Goal: Task Accomplishment & Management: Use online tool/utility

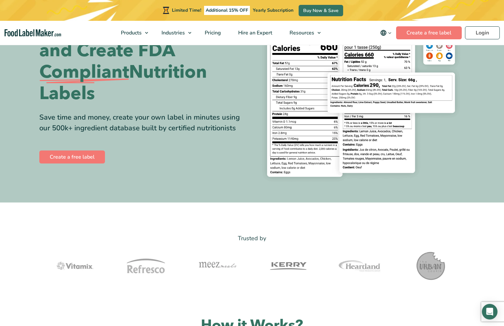
scroll to position [68, 0]
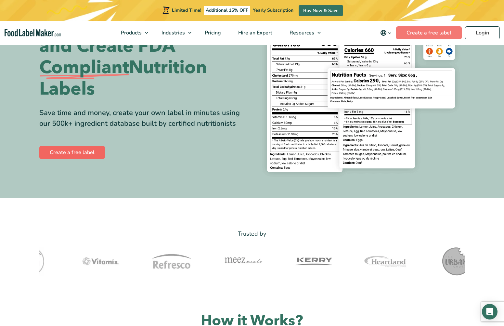
click at [82, 151] on link "Create a free label" at bounding box center [72, 152] width 66 height 13
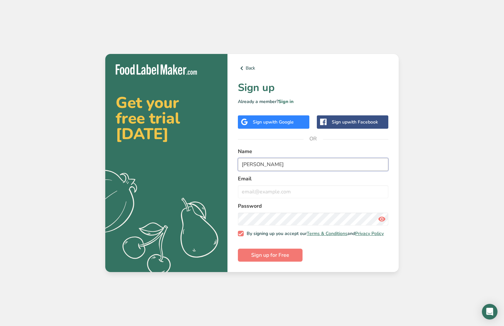
type input "Stephen"
type input "stephenshamy@gmail.com"
click at [288, 258] on span "Sign up for Free" at bounding box center [270, 255] width 38 height 8
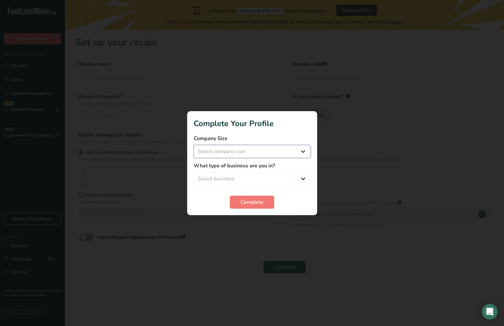
select select "1"
select select "3"
click at [257, 201] on span "Complete" at bounding box center [251, 202] width 23 height 8
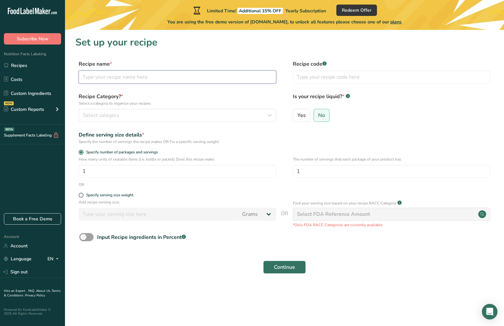
click at [152, 77] on input "text" at bounding box center [177, 76] width 197 height 13
type input "Pizza Crust"
type input "BCFPC"
click at [139, 114] on div "Select category" at bounding box center [175, 115] width 185 height 8
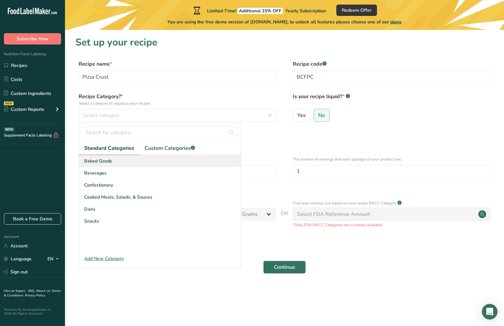
scroll to position [0, 0]
click at [121, 159] on div "Baked Goods" at bounding box center [160, 161] width 162 height 12
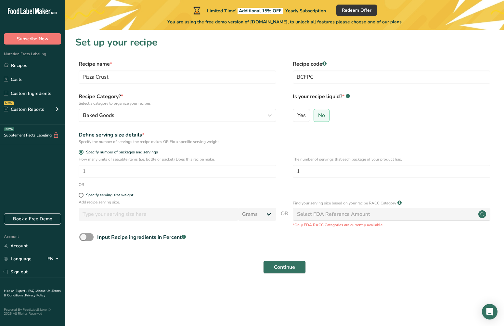
scroll to position [0, 0]
click at [122, 170] on input "1" at bounding box center [177, 171] width 197 height 13
type input "8"
click at [323, 171] on input "1" at bounding box center [391, 171] width 197 height 13
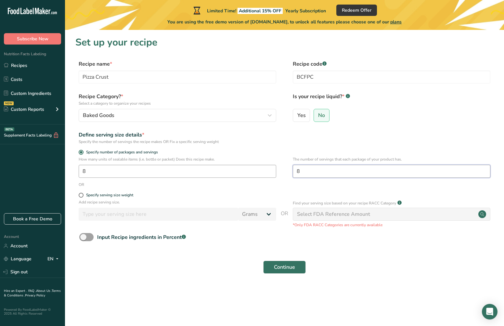
type input "8"
click at [102, 170] on input "8" at bounding box center [177, 171] width 197 height 13
type input "1"
click at [275, 186] on div "OR" at bounding box center [284, 185] width 418 height 6
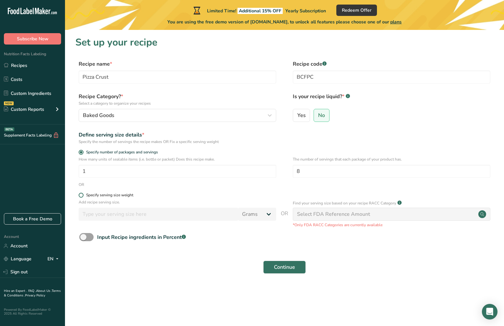
click at [82, 195] on span at bounding box center [81, 195] width 5 height 5
click at [82, 195] on input "Specify serving size weight" at bounding box center [81, 195] width 4 height 4
radio input "true"
radio input "false"
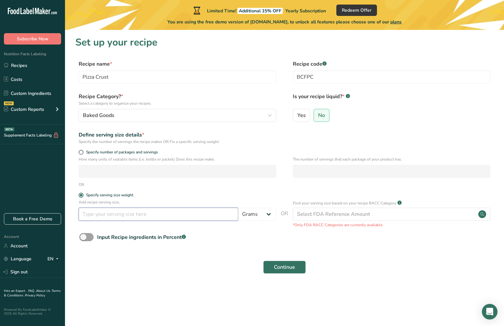
click at [137, 217] on input "number" at bounding box center [158, 214] width 159 height 13
type input "46"
click at [248, 237] on div "Input Recipe ingredients in Percent .a-a{fill:#347362;}.b-a{fill:#fff;}" at bounding box center [284, 239] width 418 height 13
click at [86, 234] on span at bounding box center [86, 237] width 14 height 8
click at [83, 235] on input "Input Recipe ingredients in Percent .a-a{fill:#347362;}.b-a{fill:#fff;}" at bounding box center [81, 237] width 4 height 4
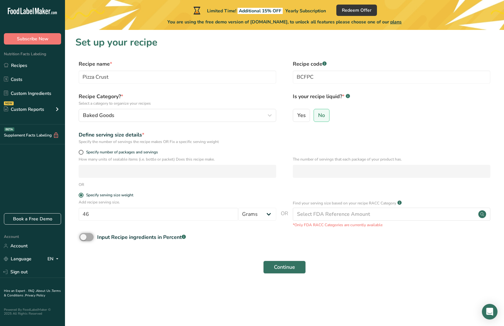
checkbox input "true"
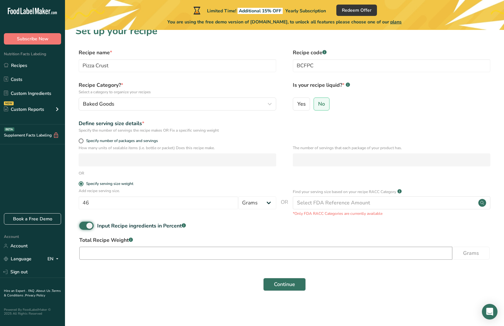
scroll to position [11, 0]
click at [148, 254] on input "number" at bounding box center [265, 253] width 373 height 13
type input "255"
click at [163, 283] on div "Continue" at bounding box center [284, 284] width 418 height 21
click at [278, 283] on span "Continue" at bounding box center [284, 285] width 21 height 8
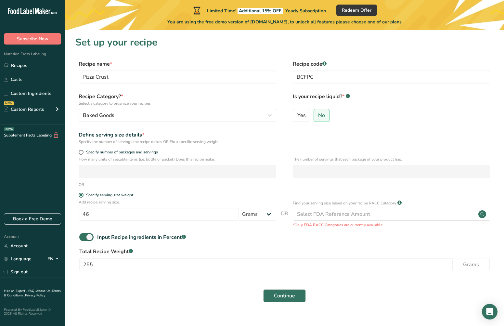
scroll to position [0, 0]
click at [280, 295] on span "Continue" at bounding box center [284, 296] width 21 height 8
click at [56, 108] on icon at bounding box center [57, 109] width 8 height 12
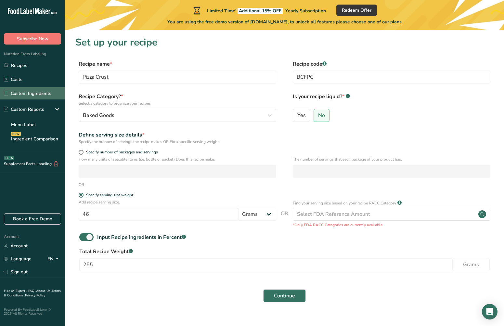
click at [35, 95] on link "Custom Ingredients" at bounding box center [32, 93] width 65 height 12
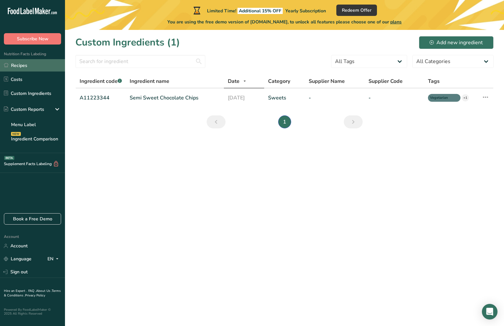
click at [20, 68] on link "Recipes" at bounding box center [32, 65] width 65 height 12
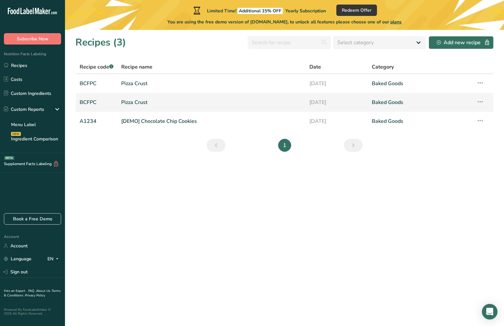
click at [486, 102] on td "Recipe Setup Delete Recipe Duplicate Recipe Scale Recipe Save as Sub-Recipe .a-…" at bounding box center [482, 102] width 21 height 19
click at [482, 101] on icon at bounding box center [480, 102] width 8 height 12
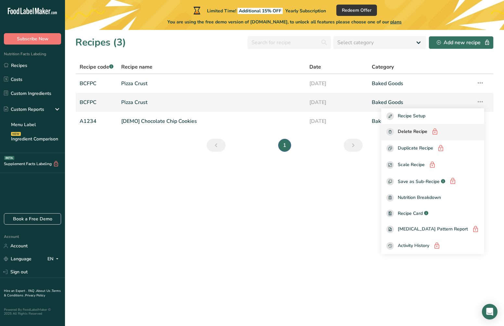
click at [421, 132] on span "Delete Recipe" at bounding box center [412, 132] width 30 height 8
click at [419, 131] on span "Delete Recipe" at bounding box center [412, 132] width 30 height 8
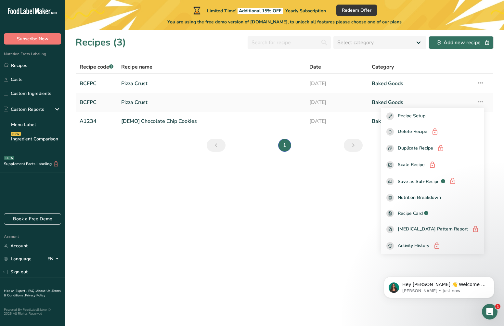
click at [373, 194] on section "Recipes (3) Select category All Baked Goods Beverages Confectionery Cooked Meal…" at bounding box center [284, 178] width 439 height 296
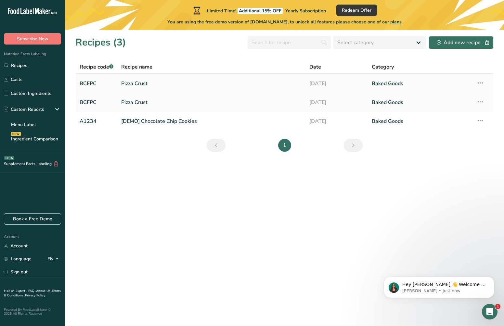
click at [481, 83] on icon at bounding box center [480, 83] width 8 height 12
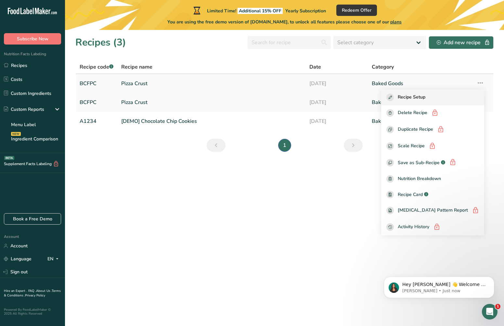
click at [419, 98] on span "Recipe Setup" at bounding box center [411, 97] width 28 height 7
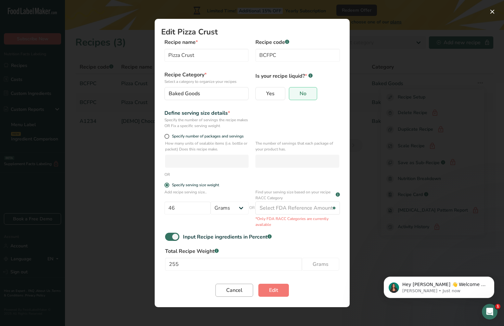
click at [233, 292] on span "Cancel" at bounding box center [234, 290] width 16 height 8
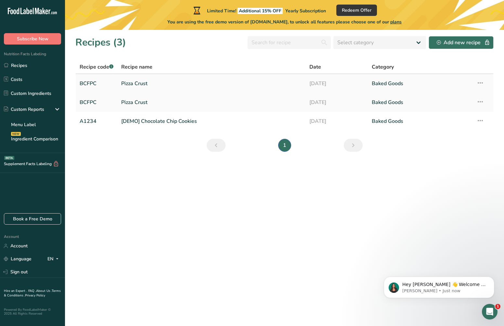
scroll to position [0, 0]
click at [244, 85] on link "Pizza Crust" at bounding box center [211, 84] width 180 height 14
click at [134, 84] on link "Pizza Crust" at bounding box center [211, 84] width 180 height 14
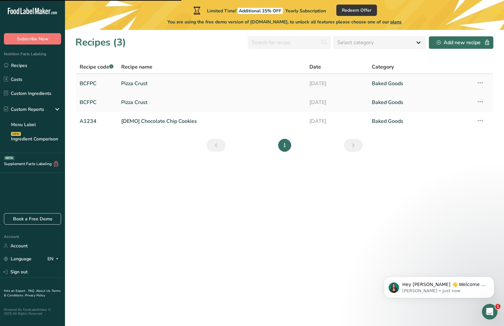
click at [134, 84] on link "Pizza Crust" at bounding box center [211, 84] width 180 height 14
click at [483, 84] on icon at bounding box center [480, 83] width 8 height 12
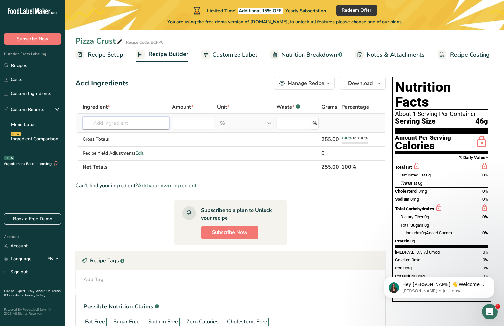
click at [121, 121] on input "text" at bounding box center [125, 123] width 87 height 13
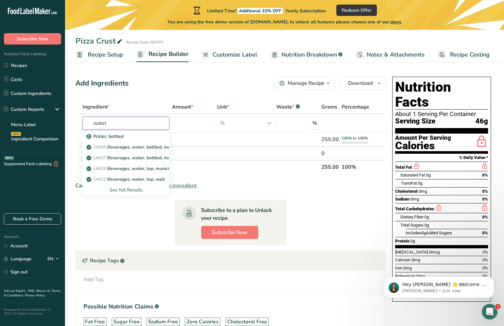
type input "water"
click at [117, 97] on div "Add Ingredients Manage Recipe Delete Recipe Duplicate Recipe Scale Recipe Save …" at bounding box center [232, 215] width 314 height 283
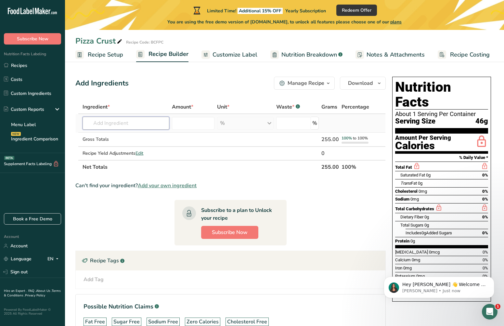
click at [123, 123] on input "text" at bounding box center [125, 123] width 87 height 13
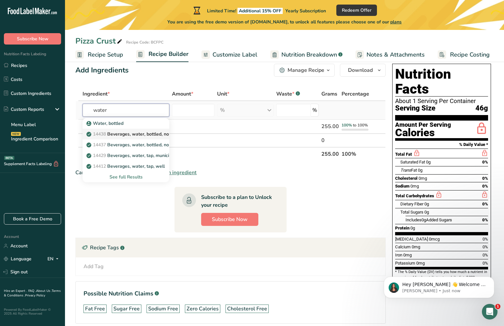
scroll to position [15, 0]
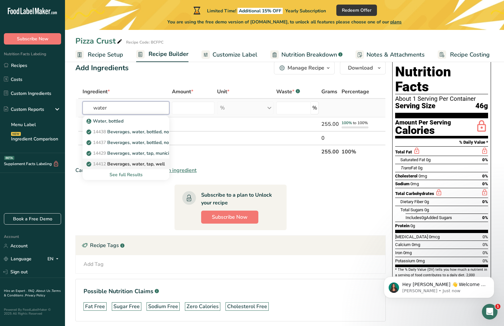
type input "water"
click at [136, 162] on p "14412 Beverages, water, tap, well" at bounding box center [126, 163] width 77 height 7
type input "Beverages, water, tap, well"
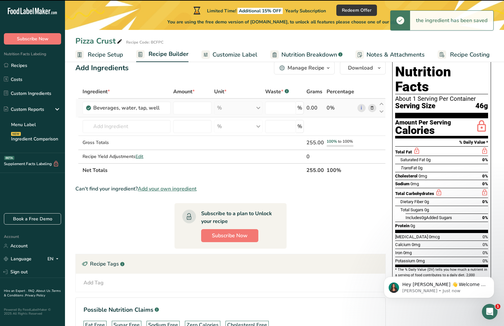
type input "0"
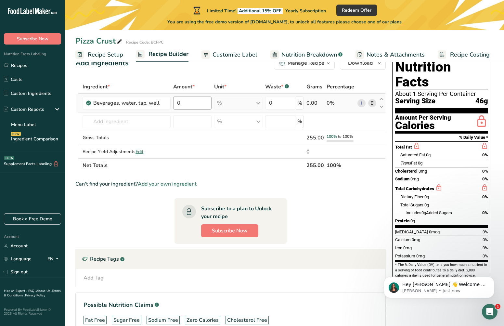
scroll to position [21, 0]
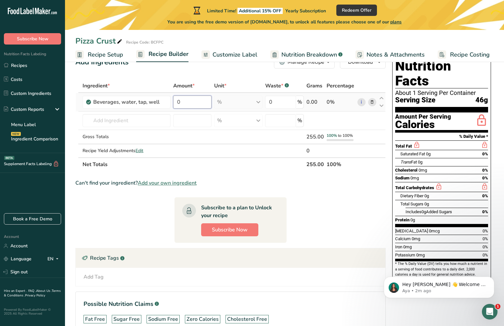
click at [194, 101] on input "0" at bounding box center [192, 101] width 38 height 13
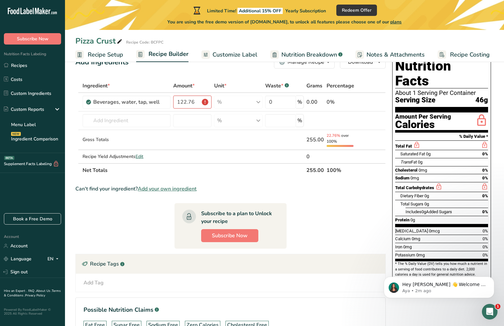
click at [237, 76] on div "Add Ingredients Manage Recipe Delete Recipe Duplicate Recipe Scale Recipe Save …" at bounding box center [232, 207] width 314 height 308
click at [259, 101] on div "% Portions 1 fl oz 1 serving 8 fl oz 8 fl oz 1 liter Weight Units g kg mg See m…" at bounding box center [238, 101] width 48 height 13
click at [205, 103] on input "122.76" at bounding box center [192, 101] width 38 height 13
click at [192, 105] on input "122.76" at bounding box center [192, 101] width 38 height 13
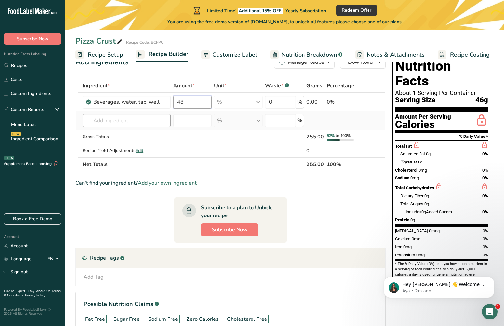
type input "48"
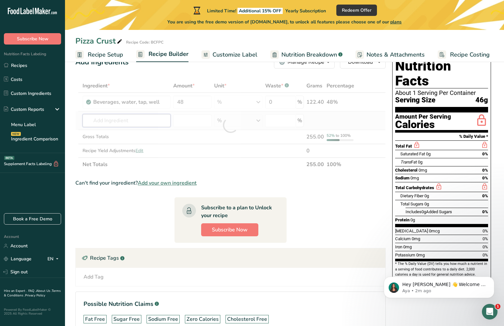
click at [145, 122] on div "Ingredient * Amount * Unit * Waste * .a-a{fill:#347362;}.b-a{fill:#fff;} Grams …" at bounding box center [230, 125] width 310 height 92
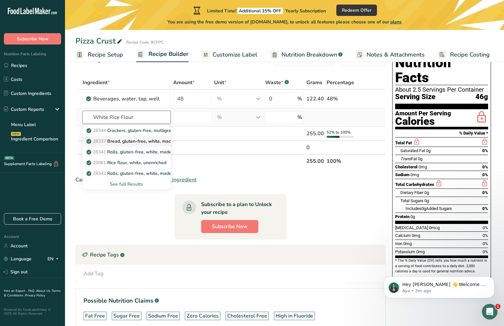
scroll to position [24, 0]
type input "White Rice Flour"
click at [142, 142] on p "28337 Bread, gluten-free, white, made with rice flour, corn starch, and/or tapi…" at bounding box center [175, 141] width 174 height 7
type input "Bread, gluten-free, white, made with rice flour, corn starch, and/or tapioca"
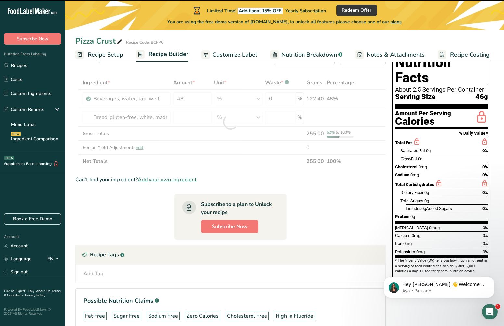
type input "0"
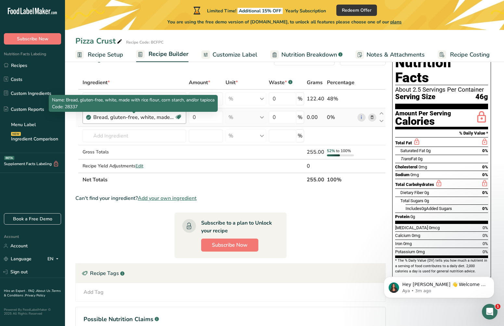
click at [155, 118] on div "Bread, gluten-free, white, made with rice flour, corn starch, and/or tapioca" at bounding box center [133, 117] width 81 height 8
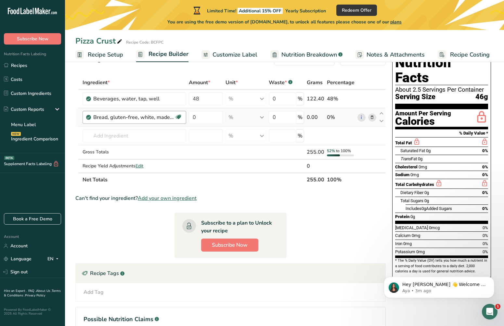
click at [163, 118] on div "Bread, gluten-free, white, made with rice flour, corn starch, and/or tapioca" at bounding box center [133, 117] width 81 height 8
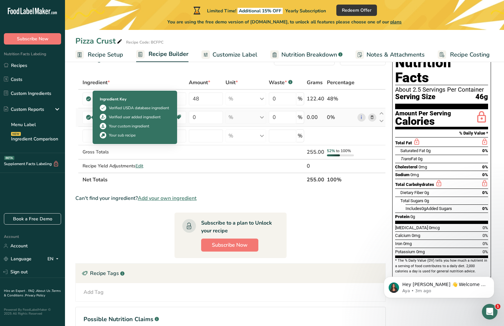
click at [88, 117] on icon at bounding box center [88, 117] width 4 height 6
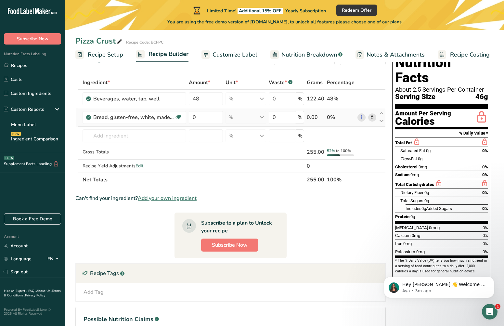
click at [79, 118] on td at bounding box center [79, 117] width 3 height 19
click at [372, 118] on icon at bounding box center [372, 117] width 5 height 7
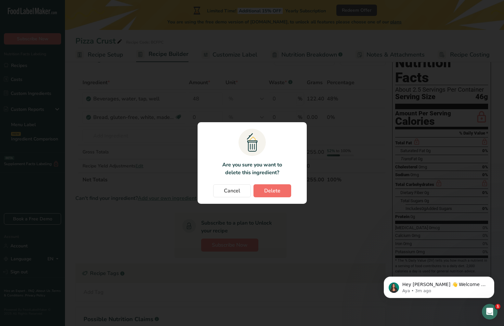
click at [267, 189] on span "Delete" at bounding box center [272, 191] width 16 height 8
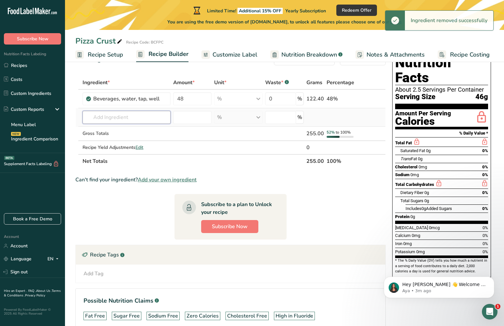
click at [106, 118] on input "text" at bounding box center [126, 117] width 88 height 13
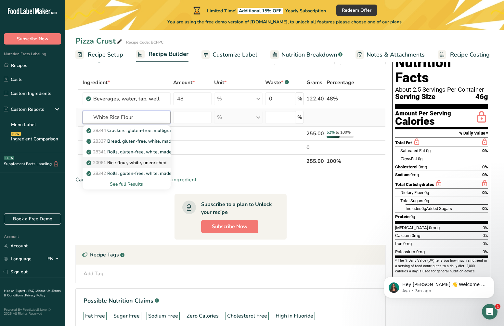
type input "White Rice Flour"
click at [131, 165] on p "20061 Rice flour, white, unenriched" at bounding box center [127, 162] width 79 height 7
type input "Rice flour, white, unenriched"
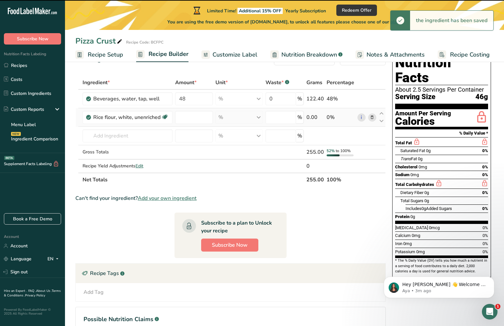
type input "0"
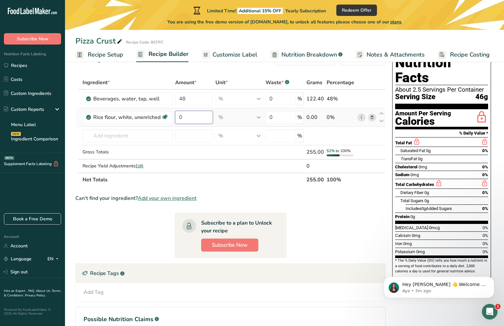
click at [186, 118] on input "0" at bounding box center [194, 117] width 38 height 13
type input "15"
click at [150, 133] on div "Ingredient * Amount * Unit * Waste * .a-a{fill:#347362;}.b-a{fill:#fff;} Grams …" at bounding box center [230, 131] width 310 height 111
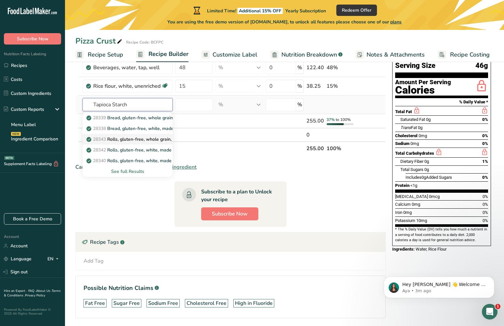
scroll to position [56, 0]
type input "Tapioca Starch"
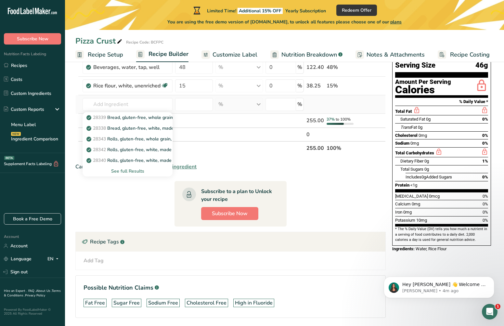
click at [134, 171] on div "See full Results" at bounding box center [128, 171] width 80 height 7
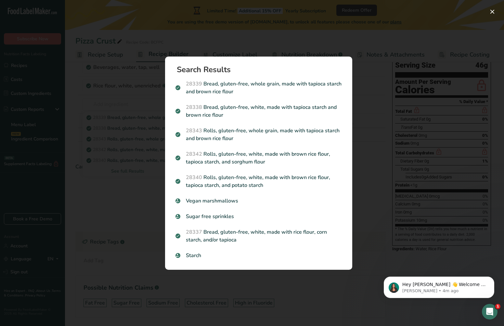
click at [367, 112] on div "Search results modal" at bounding box center [252, 163] width 504 height 326
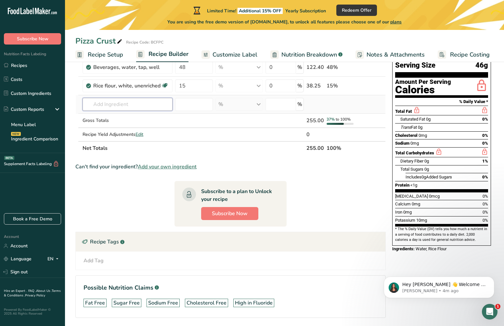
click at [151, 107] on input "text" at bounding box center [127, 104] width 90 height 13
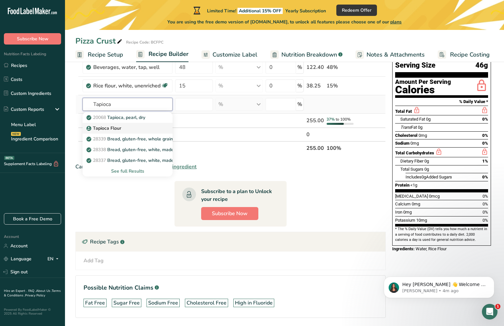
type input "Tapioca"
click at [135, 126] on div "Tapioca Flour" at bounding box center [122, 128] width 69 height 7
type input "Tapioca Flour"
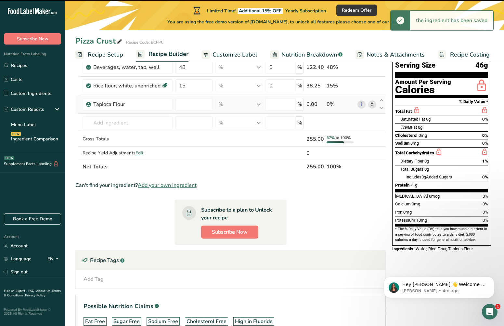
type input "0"
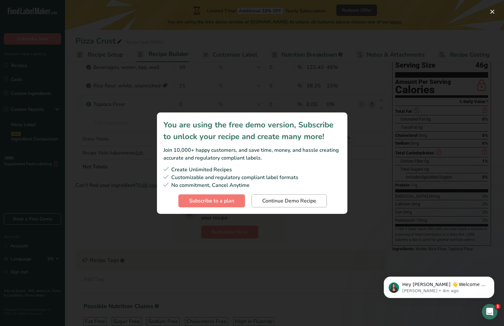
click at [269, 197] on span "Continue Demo Recipe" at bounding box center [289, 201] width 54 height 8
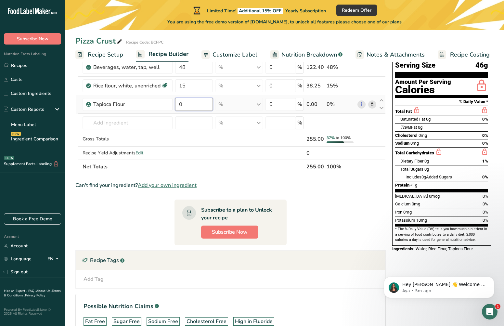
click at [194, 105] on input "0" at bounding box center [194, 104] width 38 height 13
type input "10"
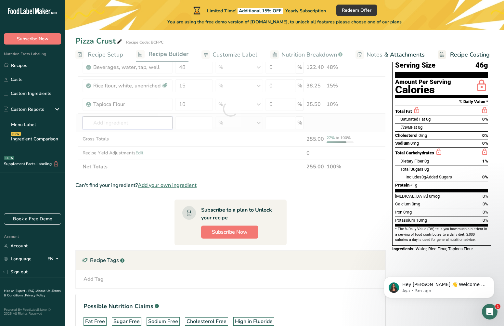
click at [148, 124] on div "Ingredient * Amount * Unit * Waste * .a-a{fill:#347362;}.b-a{fill:#fff;} Grams …" at bounding box center [230, 108] width 310 height 129
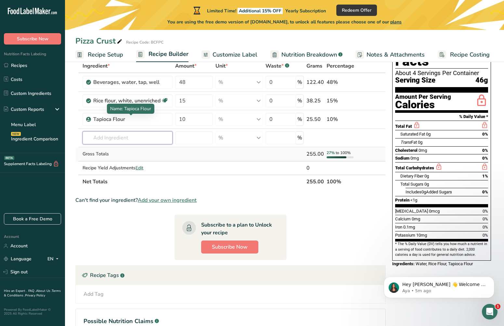
scroll to position [41, 0]
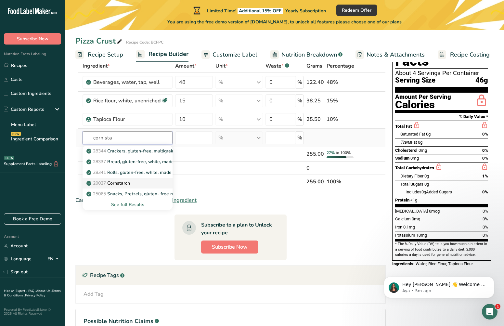
type input "corn sta"
click at [125, 183] on p "20027 Cornstarch" at bounding box center [109, 183] width 42 height 7
type input "Cornstarch"
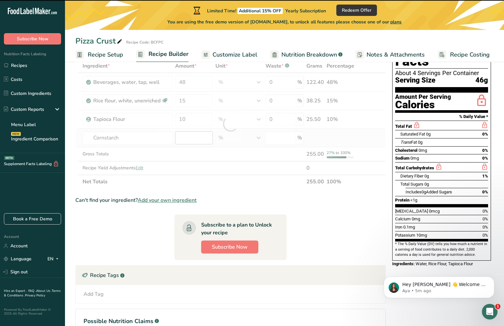
type input "0"
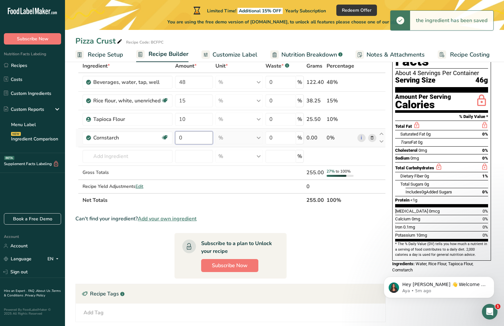
click at [198, 138] on input "0" at bounding box center [194, 137] width 38 height 13
type input "8"
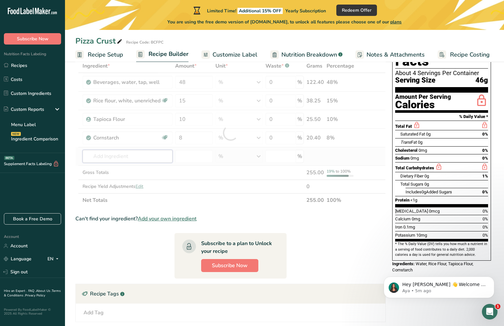
click at [137, 156] on div "Ingredient * Amount * Unit * Waste * .a-a{fill:#347362;}.b-a{fill:#fff;} Grams …" at bounding box center [230, 133] width 310 height 148
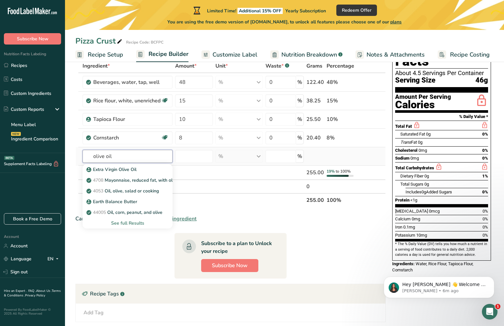
type input "olive oil"
click at [135, 223] on div "See full Results" at bounding box center [128, 223] width 80 height 7
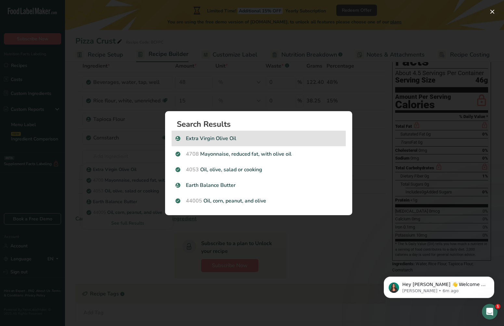
click at [205, 142] on div "Extra Virgin Olive Oil" at bounding box center [258, 139] width 174 height 16
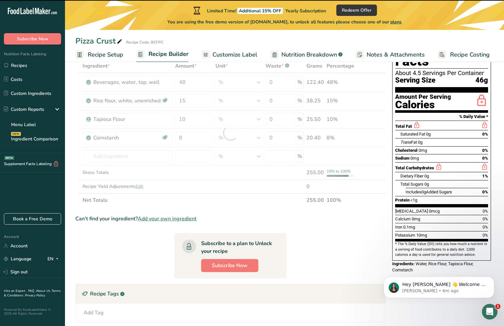
type input "0"
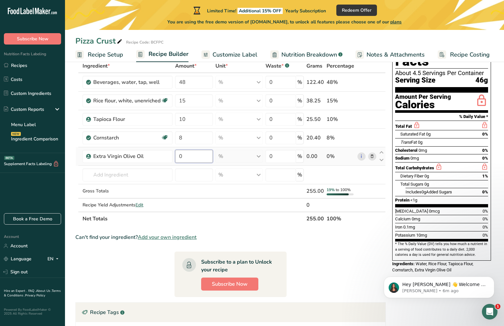
click at [198, 155] on input "0" at bounding box center [194, 156] width 38 height 13
type input "5"
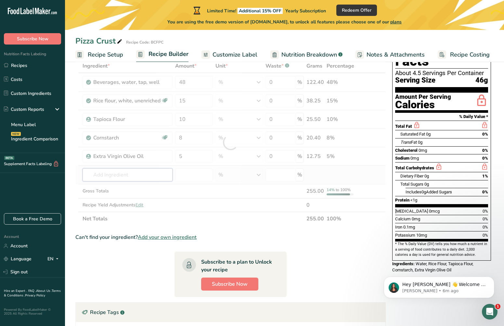
click at [148, 171] on div "Ingredient * Amount * Unit * Waste * .a-a{fill:#347362;}.b-a{fill:#fff;} Grams …" at bounding box center [230, 142] width 310 height 166
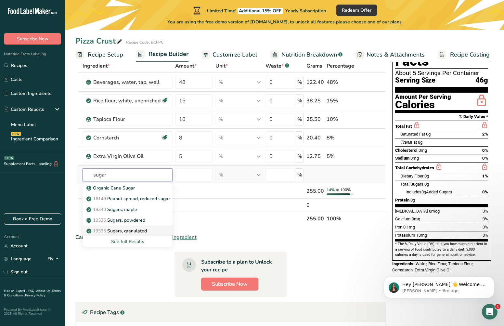
type input "sugar"
click at [138, 232] on p "19335 Sugars, granulated" at bounding box center [117, 230] width 59 height 7
type input "Sugars, granulated"
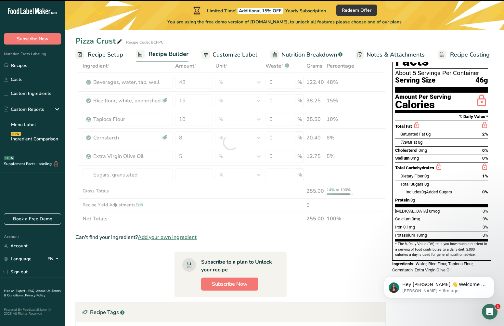
type input "0"
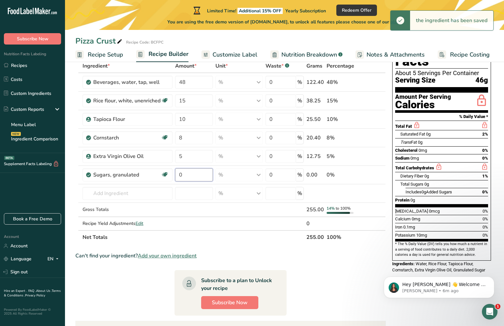
click at [201, 174] on input "0" at bounding box center [194, 174] width 38 height 13
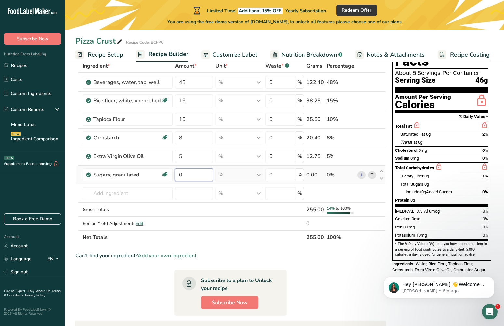
type input "3"
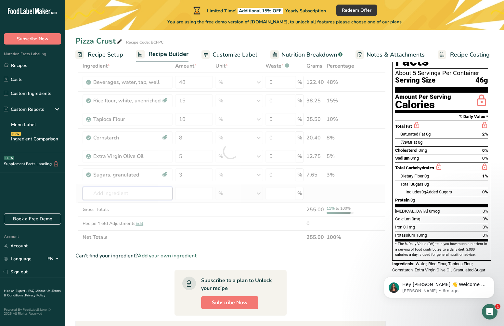
click at [151, 189] on div "Ingredient * Amount * Unit * Waste * .a-a{fill:#347362;}.b-a{fill:#fff;} Grams …" at bounding box center [230, 151] width 310 height 185
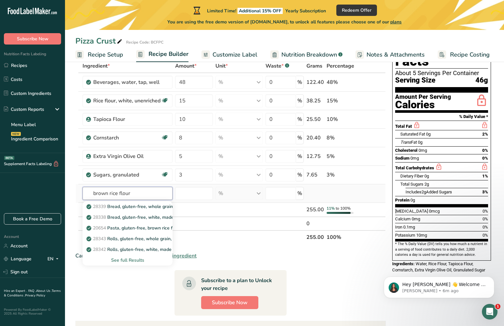
type input "brown rice flour"
click at [144, 258] on div "See full Results" at bounding box center [128, 260] width 80 height 7
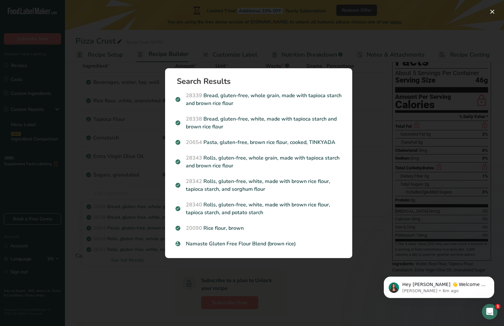
click at [157, 190] on div "Search Results 28339 Bread, gluten-free, whole grain, made with tapioca starch …" at bounding box center [259, 163] width 208 height 210
click at [376, 215] on div "Search results modal" at bounding box center [252, 163] width 504 height 326
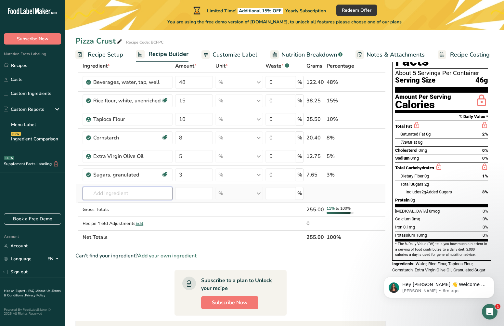
click at [136, 194] on input "text" at bounding box center [127, 193] width 90 height 13
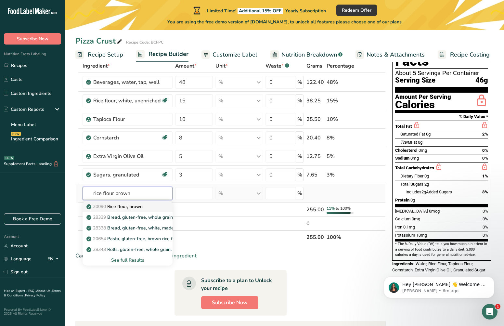
type input "rice flour brown"
click at [136, 207] on p "20090 Rice flour, brown" at bounding box center [115, 206] width 55 height 7
type input "Rice flour, brown"
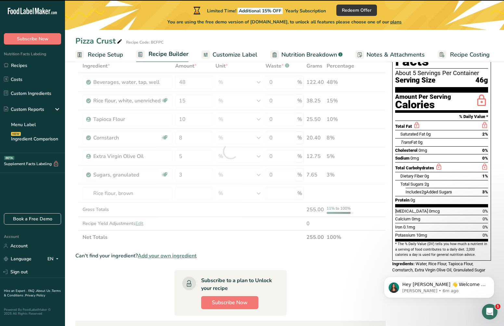
type input "0"
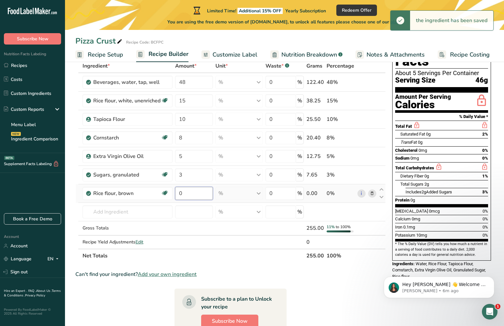
click at [195, 195] on input "0" at bounding box center [194, 193] width 38 height 13
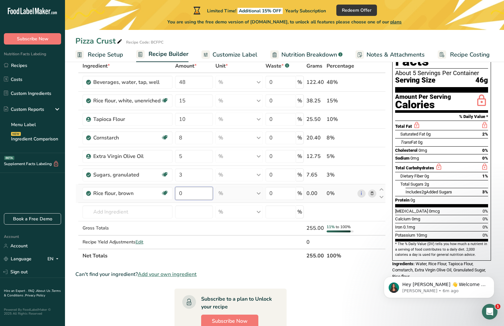
type input "4"
click at [117, 212] on div "Ingredient * Amount * Unit * Waste * .a-a{fill:#347362;}.b-a{fill:#fff;} Grams …" at bounding box center [230, 160] width 310 height 203
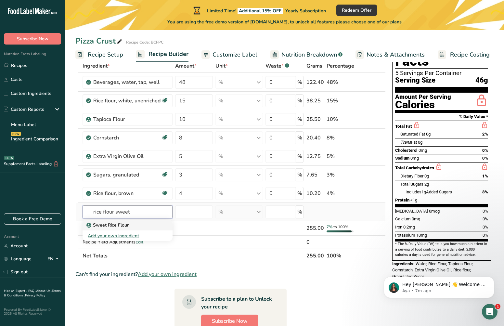
type input "rice flour sweet"
click at [116, 224] on p "Sweet Rice Flour" at bounding box center [108, 224] width 41 height 7
type input "Sweet Rice Flour"
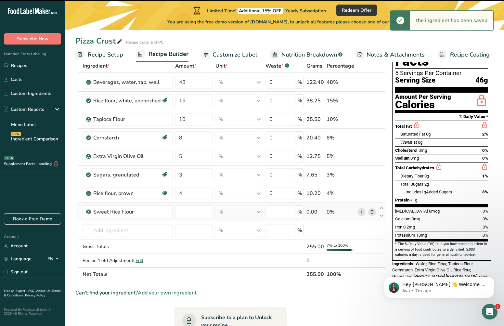
type input "0"
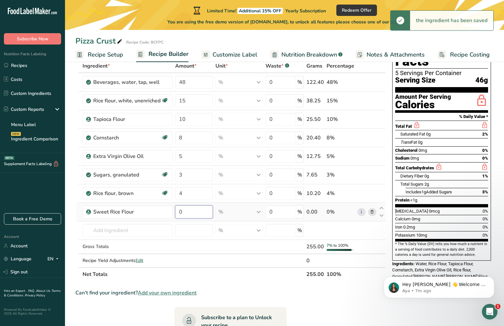
click at [193, 213] on input "0" at bounding box center [194, 211] width 38 height 13
type input "2"
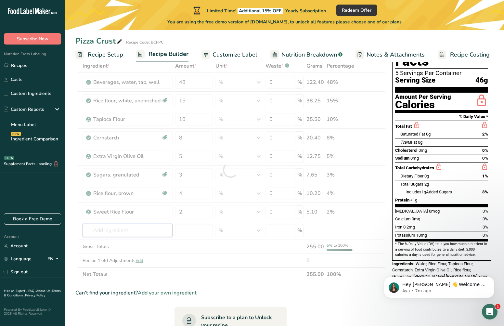
click at [133, 230] on div "Ingredient * Amount * Unit * Waste * .a-a{fill:#347362;}.b-a{fill:#fff;} Grams …" at bounding box center [230, 170] width 310 height 222
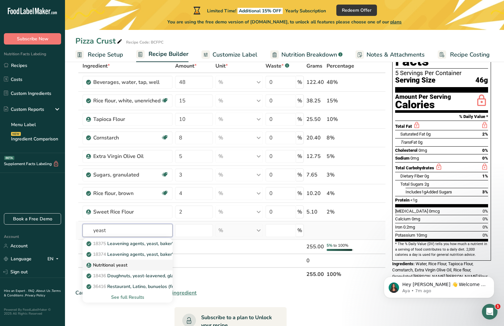
type input "yeast"
click at [129, 263] on div "Nutritional yeast" at bounding box center [122, 264] width 69 height 7
type input "Nutritional yeast"
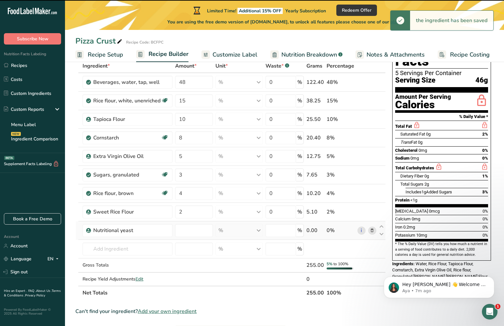
type input "0"
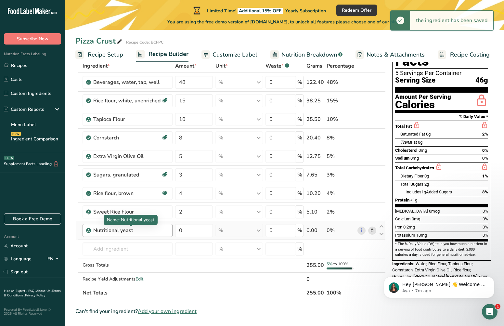
click at [120, 232] on div "Nutritional yeast" at bounding box center [130, 230] width 75 height 8
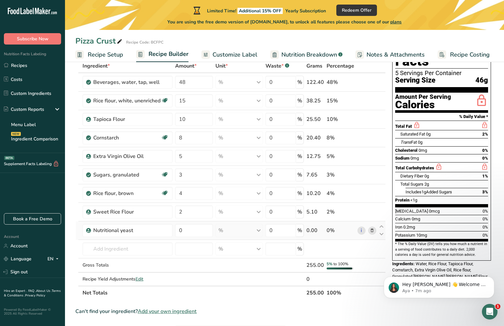
click at [374, 230] on icon at bounding box center [372, 230] width 5 height 7
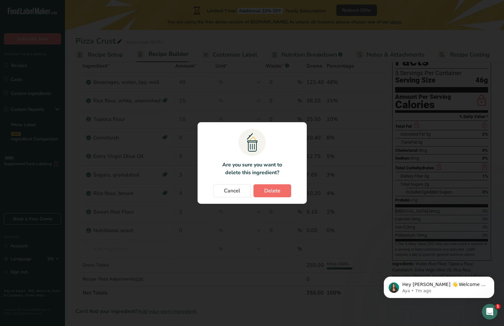
click at [275, 186] on button "Delete" at bounding box center [272, 190] width 38 height 13
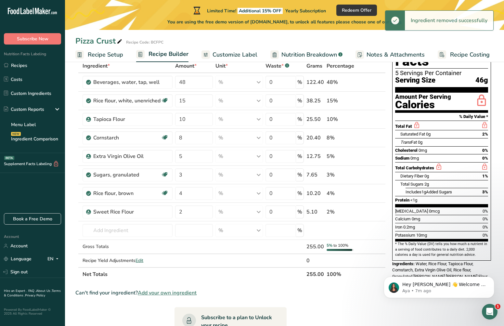
click at [119, 246] on div "Gross Totals" at bounding box center [127, 246] width 90 height 7
click at [121, 235] on input "text" at bounding box center [127, 230] width 90 height 13
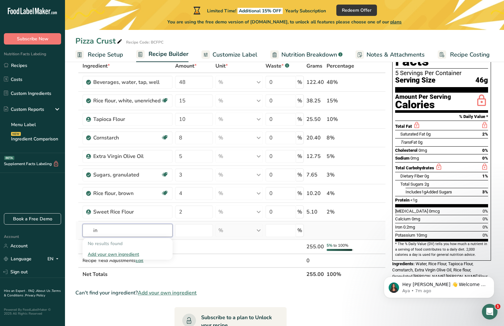
type input "i"
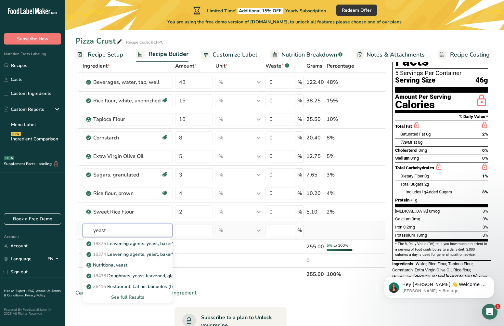
type input "yeast"
click at [137, 296] on div "See full Results" at bounding box center [128, 297] width 80 height 7
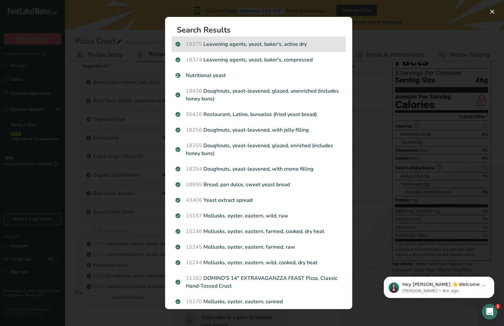
click at [238, 47] on p "18375 Leavening agents, yeast, baker's, active dry" at bounding box center [258, 44] width 166 height 8
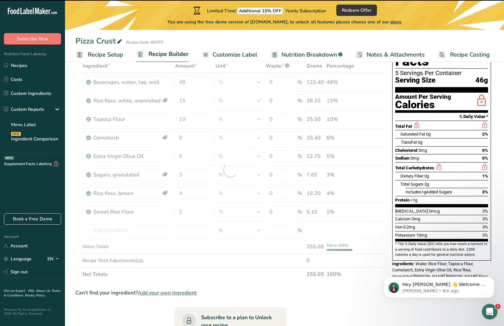
type input "0"
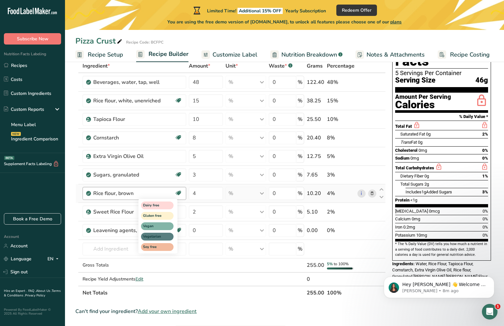
click at [199, 230] on div "Dairy free Gluten free Vegan Vegetarian Soy free" at bounding box center [169, 225] width 62 height 56
click at [197, 230] on div "Dairy free Gluten free Vegan Vegetarian Soy free" at bounding box center [169, 225] width 62 height 56
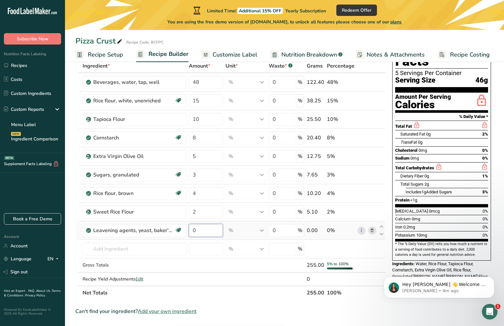
click at [204, 233] on input "0" at bounding box center [206, 230] width 34 height 13
type input "1.5"
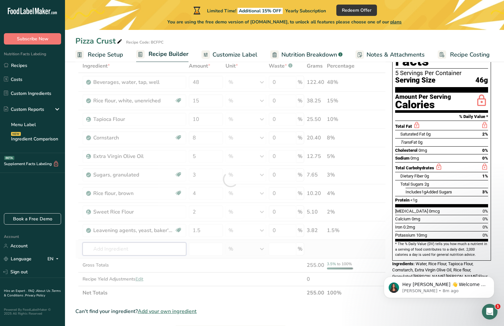
click at [148, 252] on div "Ingredient * Amount * Unit * Waste * .a-a{fill:#347362;}.b-a{fill:#fff;} Grams …" at bounding box center [230, 179] width 310 height 240
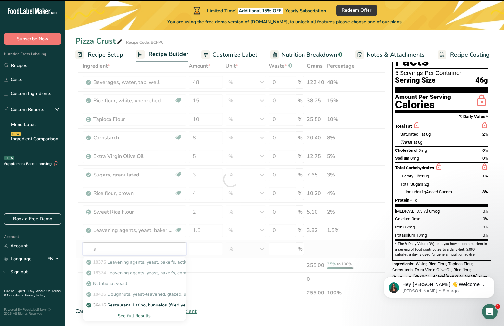
type input "sa"
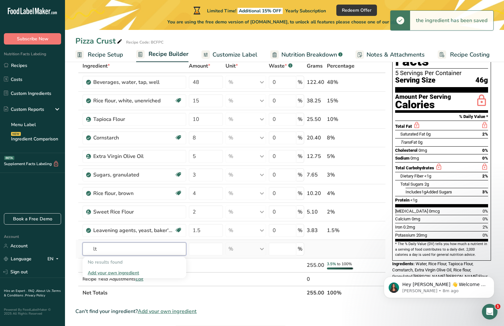
type input "l"
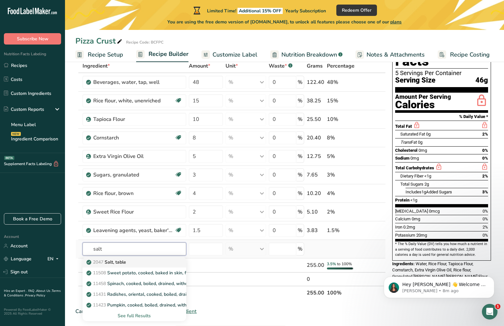
type input "salt"
click at [147, 262] on div "2047 Salt, table" at bounding box center [129, 261] width 83 height 7
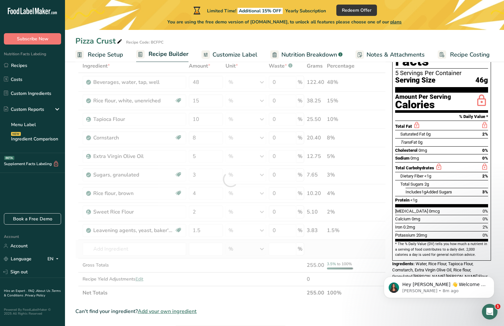
type input "Salt, table"
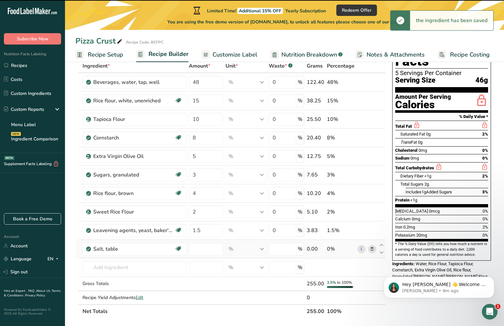
type input "0"
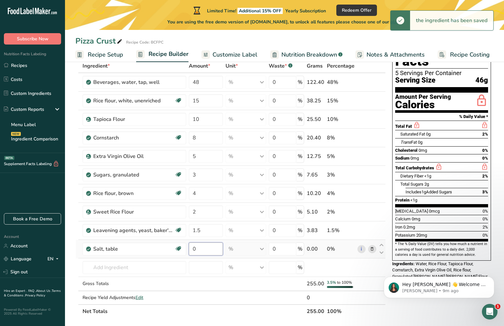
click at [200, 247] on input "0" at bounding box center [206, 248] width 34 height 13
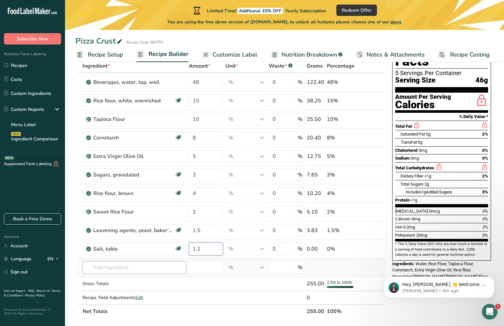
type input "1.2"
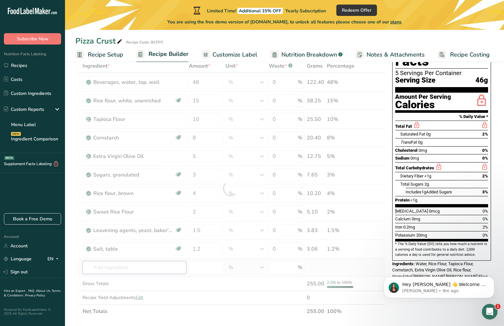
click at [142, 267] on div "Ingredient * Amount * Unit * Waste * .a-a{fill:#347362;}.b-a{fill:#fff;} Grams …" at bounding box center [230, 188] width 310 height 259
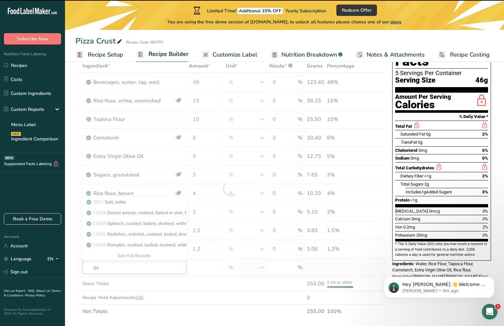
type input "gol"
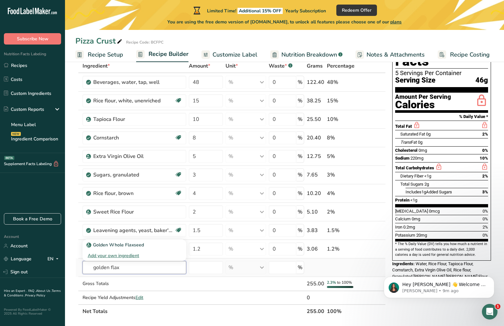
click at [134, 267] on input "golden flax" at bounding box center [134, 267] width 104 height 13
type input "golden flax"
click at [142, 245] on p "Golden Whole Flaxseed" at bounding box center [116, 244] width 56 height 7
type input "Golden Whole Flaxseed"
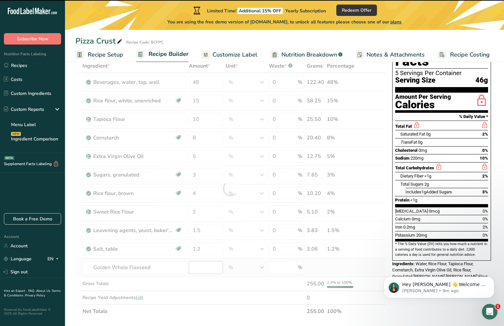
type input "0"
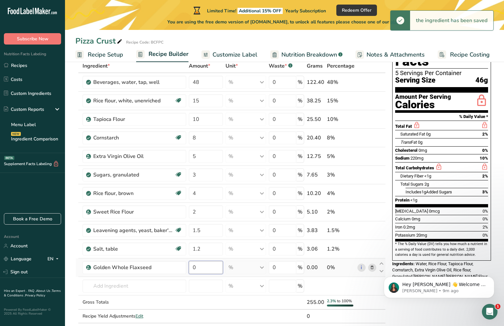
click at [200, 269] on input "0" at bounding box center [206, 267] width 34 height 13
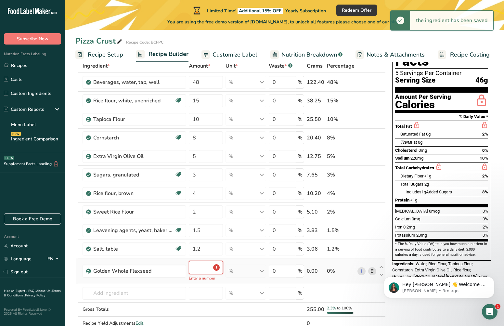
type input "0.7"
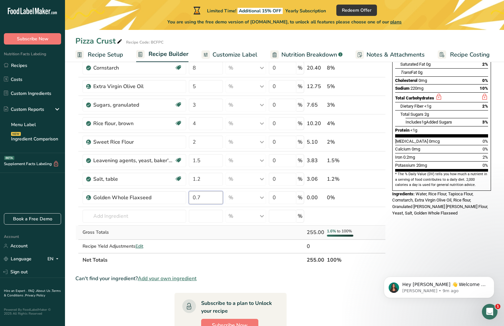
scroll to position [113, 0]
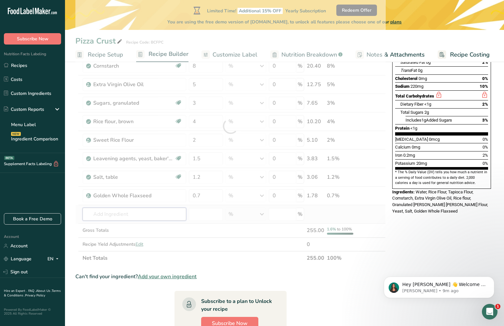
click at [139, 215] on div "Ingredient * Amount * Unit * Waste * .a-a{fill:#347362;}.b-a{fill:#fff;} Grams …" at bounding box center [230, 125] width 310 height 277
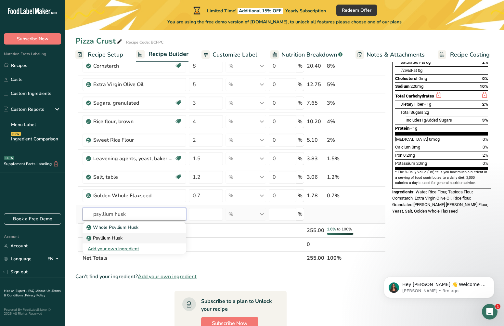
type input "psyllium husk"
click at [122, 235] on p "Psyllium Husk" at bounding box center [105, 237] width 35 height 7
type input "Psyllium Husk"
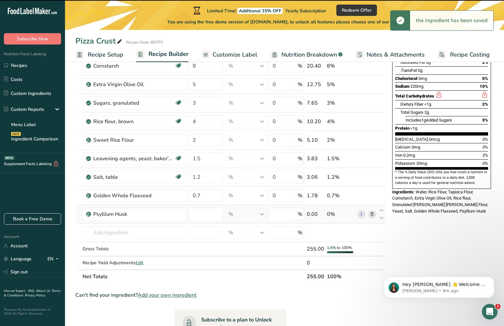
type input "0"
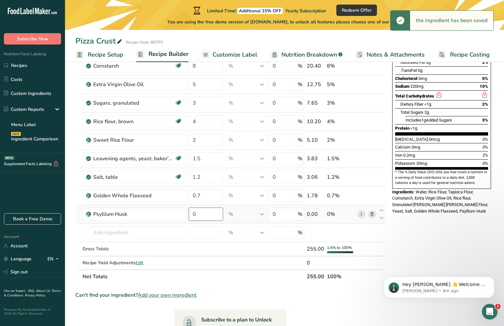
click at [206, 214] on input "0" at bounding box center [206, 214] width 34 height 13
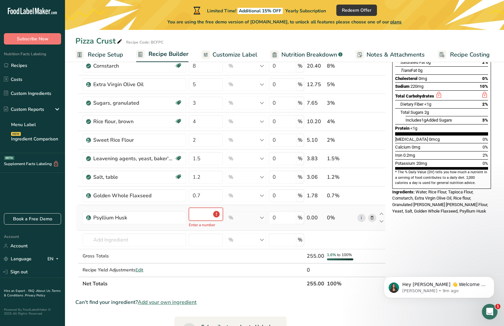
type input "0.5"
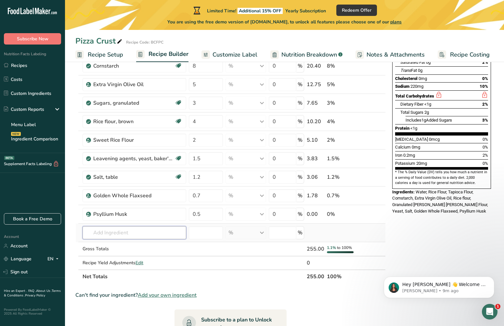
click at [141, 233] on div "Ingredient * Amount * Unit * Waste * .a-a{fill:#347362;}.b-a{fill:#fff;} Grams …" at bounding box center [230, 135] width 310 height 296
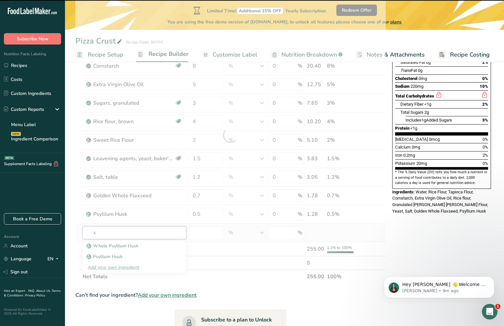
type input "xa"
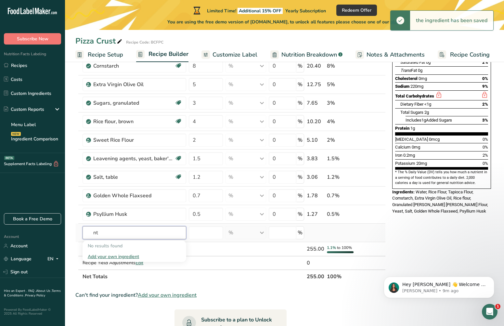
type input "n"
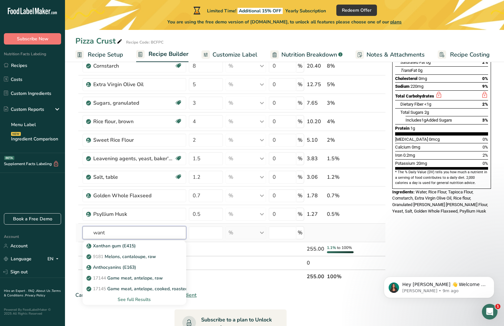
type input "want"
drag, startPoint x: 141, startPoint y: 233, endPoint x: 118, endPoint y: 246, distance: 26.7
click at [118, 246] on p "Xanthan gum (E415)" at bounding box center [112, 245] width 48 height 7
type input "Xanthan gum (E415)"
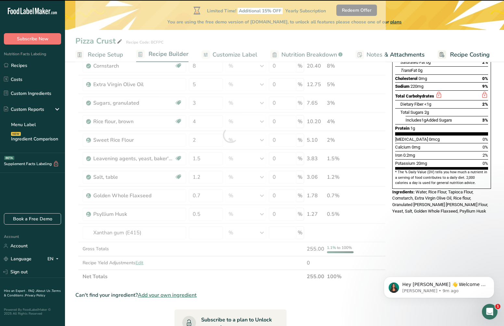
type input "0"
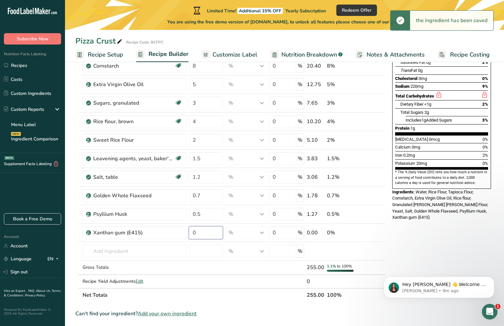
click at [204, 232] on input "0" at bounding box center [206, 232] width 34 height 13
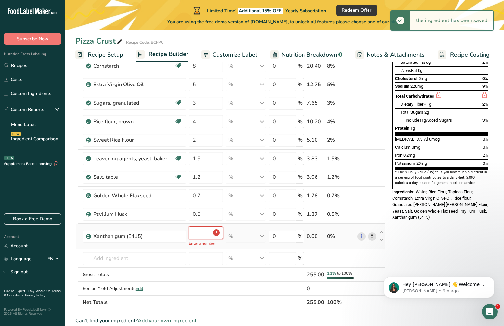
type input "0.3"
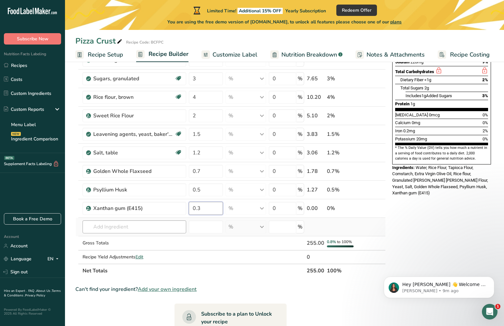
scroll to position [137, 0]
click at [141, 210] on div "Ingredient * Amount * Unit * Waste * .a-a{fill:#347362;}.b-a{fill:#fff;} Grams …" at bounding box center [230, 120] width 310 height 314
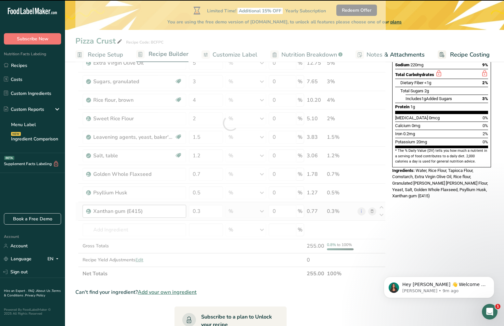
scroll to position [133, 0]
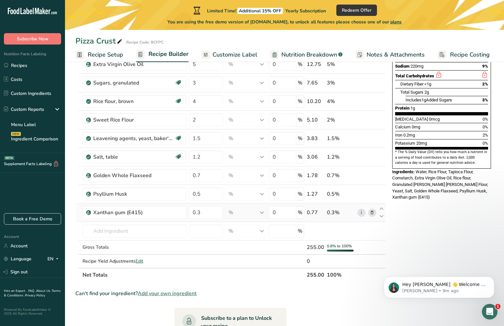
click at [372, 213] on icon at bounding box center [372, 212] width 5 height 7
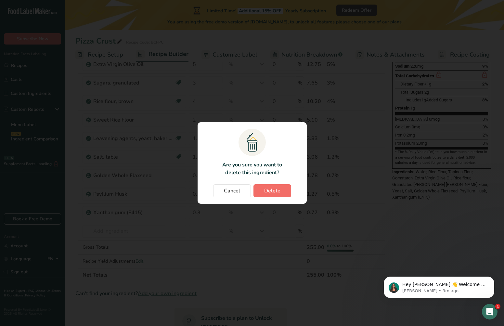
click at [276, 193] on span "Delete" at bounding box center [272, 191] width 16 height 8
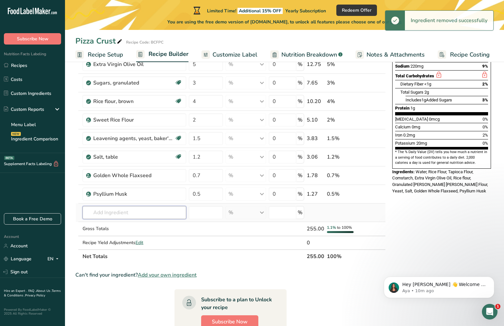
click at [129, 214] on input "text" at bounding box center [134, 212] width 104 height 13
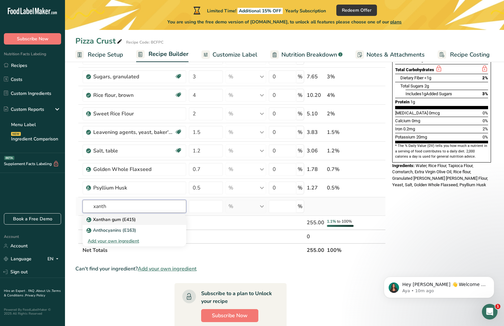
scroll to position [143, 0]
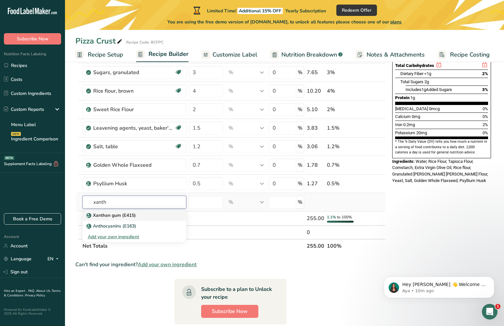
type input "xanth"
click at [117, 214] on p "Xanthan gum (E415)" at bounding box center [112, 215] width 48 height 7
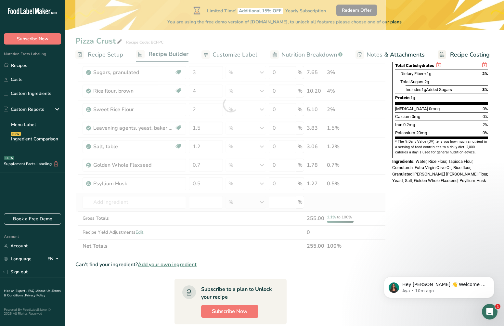
type input "Xanthan gum (E415)"
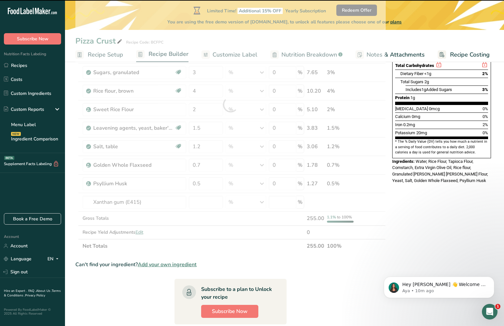
type input "0"
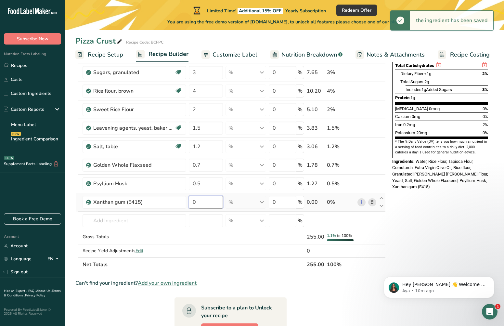
click at [199, 203] on input "0" at bounding box center [206, 201] width 34 height 13
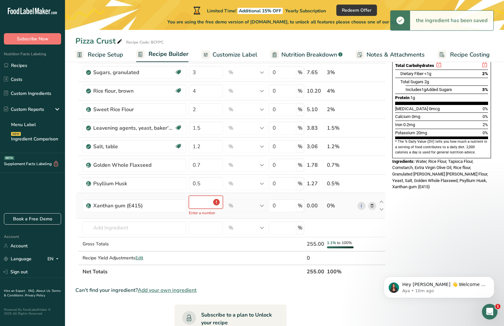
type input "0.3"
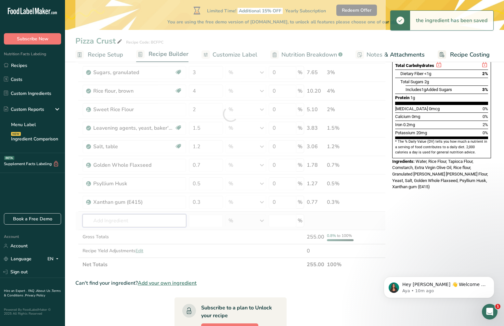
click at [145, 215] on div "Ingredient * Amount * Unit * Waste * .a-a{fill:#347362;}.b-a{fill:#fff;} Grams …" at bounding box center [230, 114] width 310 height 314
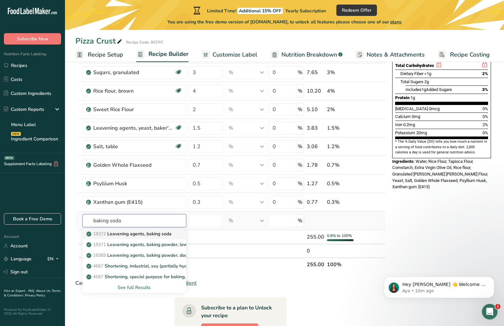
type input "baking soda"
click at [141, 235] on p "18372 Leavening agents, baking soda" at bounding box center [130, 233] width 84 height 7
type input "Leavening agents, baking soda"
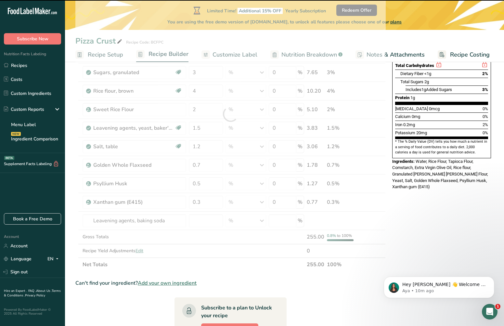
type input "0"
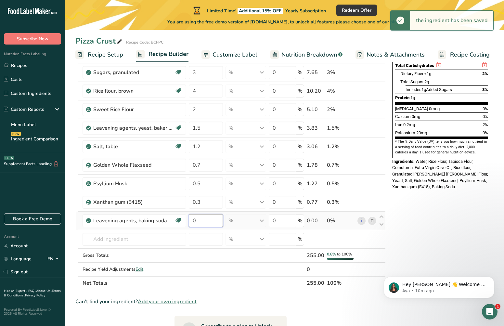
click at [210, 217] on input "0" at bounding box center [206, 220] width 34 height 13
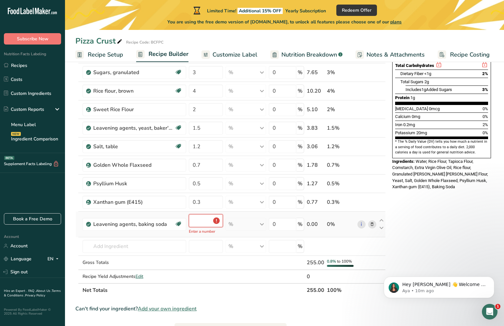
type input "0.2"
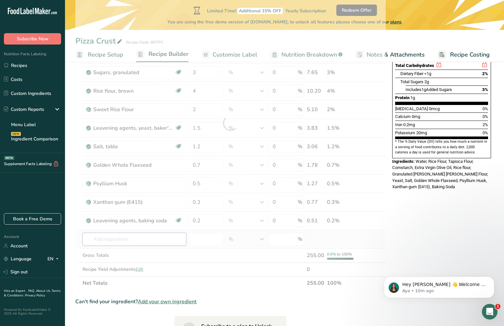
click at [139, 238] on div "Ingredient * Amount * Unit * Waste * .a-a{fill:#347362;}.b-a{fill:#fff;} Grams …" at bounding box center [230, 123] width 310 height 333
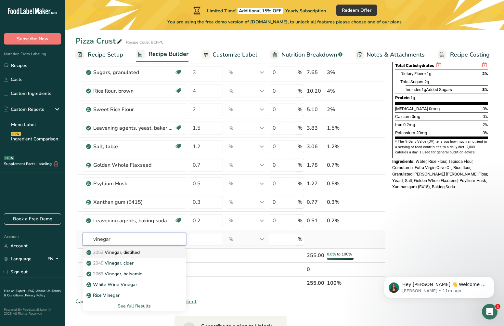
type input "vinegar"
click at [124, 250] on p "2053 Vinegar, distilled" at bounding box center [114, 252] width 52 height 7
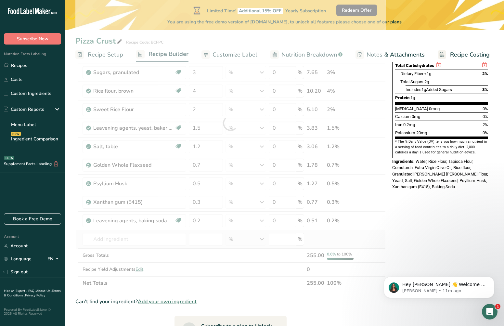
type input "Vinegar, distilled"
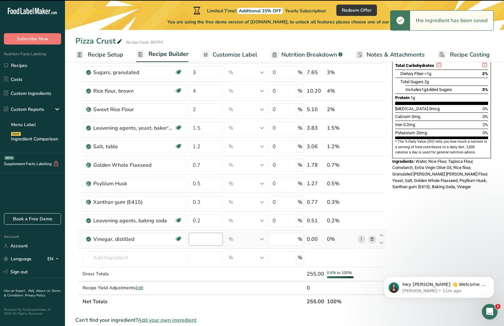
type input "0"
click at [206, 241] on input "0" at bounding box center [206, 239] width 34 height 13
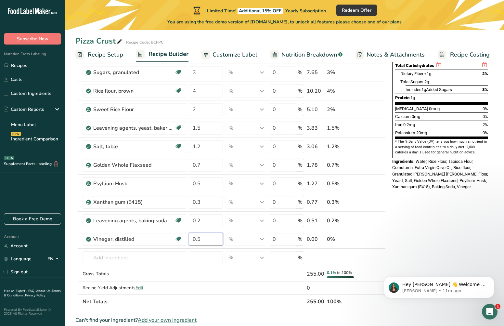
type input "0.5"
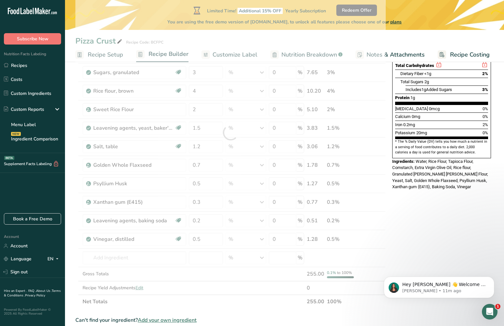
click at [412, 244] on div "Nutrition Facts 6 Servings Per Container Serving Size 46g Amount Per Serving Ca…" at bounding box center [441, 211] width 104 height 561
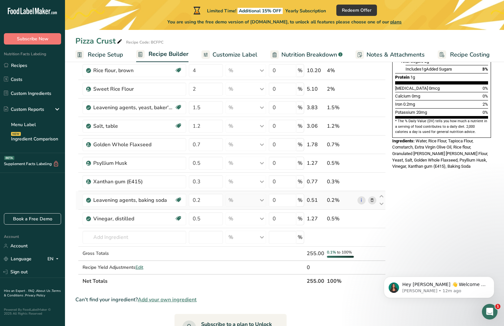
scroll to position [162, 0]
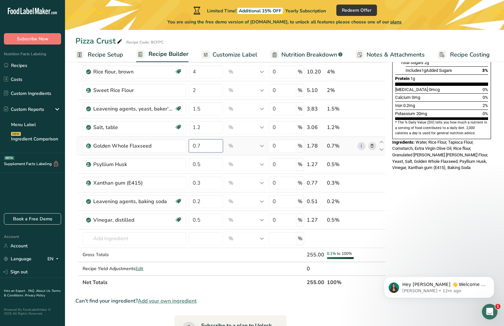
click at [205, 145] on input "0.7" at bounding box center [206, 145] width 34 height 13
type input "0.8"
click at [237, 282] on div "Ingredient * Amount * Unit * Waste * .a-a{fill:#347362;}.b-a{fill:#fff;} Grams …" at bounding box center [230, 113] width 310 height 351
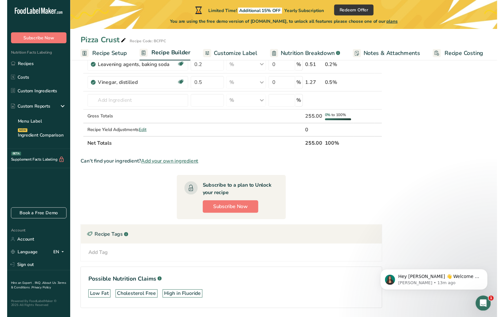
scroll to position [302, 0]
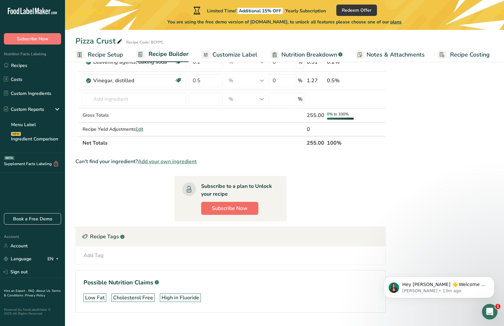
click at [250, 209] on button "Subscribe Now" at bounding box center [229, 208] width 57 height 13
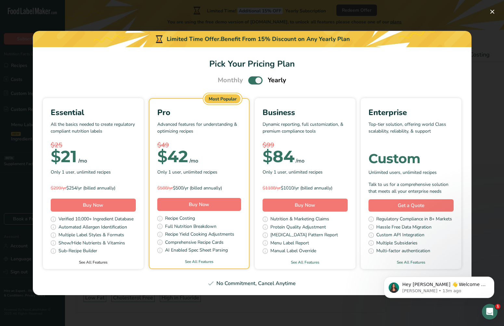
click at [87, 262] on link "See All Features" at bounding box center [93, 262] width 101 height 6
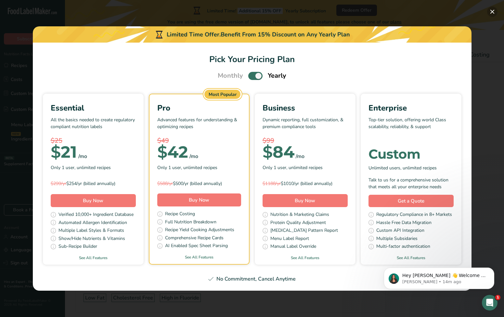
click at [490, 14] on button "Pick Your Pricing Plan Modal" at bounding box center [492, 11] width 10 height 10
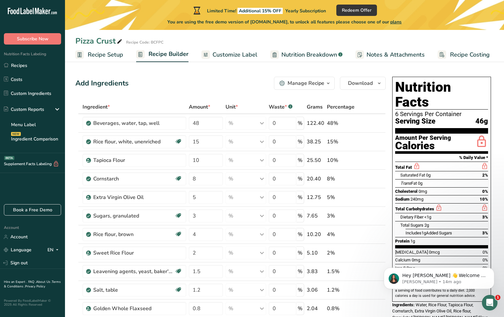
scroll to position [0, 0]
click at [331, 84] on span "button" at bounding box center [328, 83] width 8 height 8
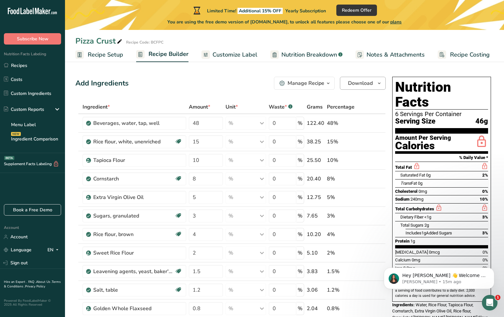
click at [375, 85] on span "button" at bounding box center [379, 83] width 8 height 8
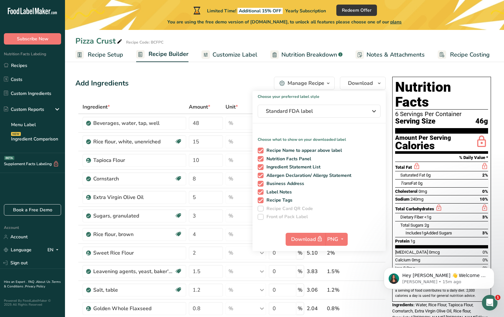
click at [239, 85] on div "Add Ingredients Manage Recipe Delete Recipe Duplicate Recipe Scale Recipe Save …" at bounding box center [230, 83] width 310 height 13
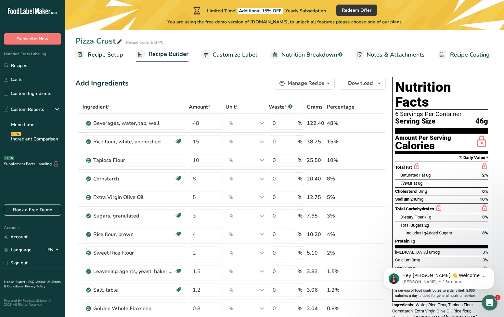
click at [235, 57] on span "Customize Label" at bounding box center [234, 54] width 45 height 9
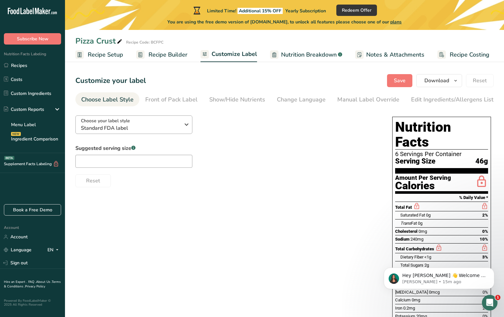
click at [185, 126] on icon "button" at bounding box center [187, 125] width 8 height 12
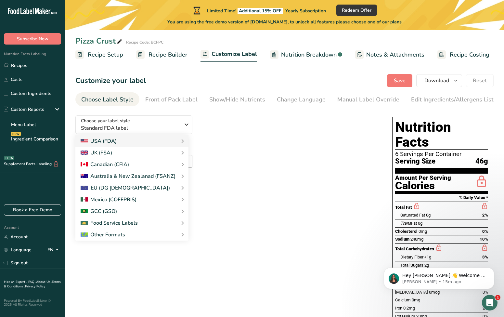
click at [210, 124] on div "Choose your label style Standard FDA label USA (FDA) Standard FDA label Tabular…" at bounding box center [227, 148] width 304 height 77
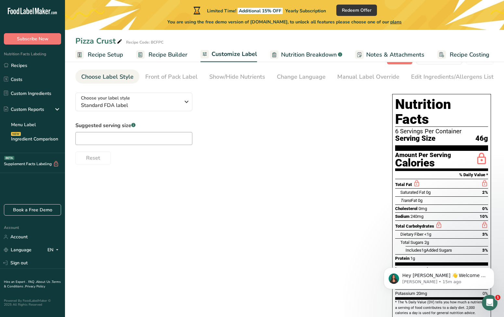
scroll to position [23, 0]
click at [175, 141] on input "text" at bounding box center [133, 138] width 117 height 13
type input "8"
type input "1 Slice"
click at [248, 173] on div "Choose your label style Standard FDA label USA (FDA) Standard FDA label Tabular…" at bounding box center [284, 222] width 418 height 270
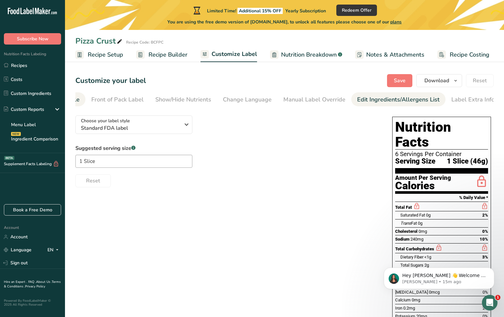
scroll to position [0, 0]
click at [386, 100] on div "Edit Ingredients/Allergens List" at bounding box center [398, 99] width 82 height 9
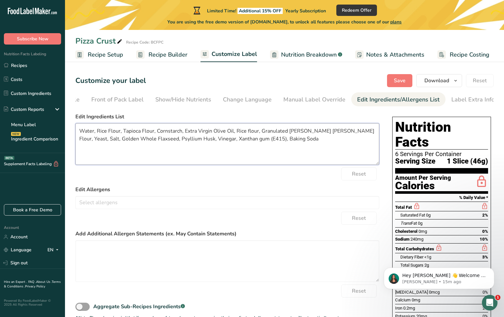
click at [97, 131] on textarea "Water, Rice Flour, Tapioca Flour, Cornstarch, Extra Virgin Olive Oil, Rice flou…" at bounding box center [227, 144] width 304 height 42
click at [251, 131] on textarea "Water, White Rice Flour, Tapioca Flour, Cornstarch, Extra Virgin Olive Oil, Ric…" at bounding box center [227, 144] width 304 height 42
click at [175, 138] on textarea "Water, White Rice Flour, Tapioca Flour, Cornstarch, Extra Virgin Olive Oil, Bro…" at bounding box center [227, 144] width 304 height 42
click at [266, 138] on textarea "Water, White Rice Flour, Tapioca Flour, Cornstarch, Extra Virgin Olive Oil, Bro…" at bounding box center [227, 144] width 304 height 42
click at [258, 148] on textarea "Water, White Rice Flour, Tapioca Flour, Cornstarch, Extra Virgin Olive Oil, Bro…" at bounding box center [227, 144] width 304 height 42
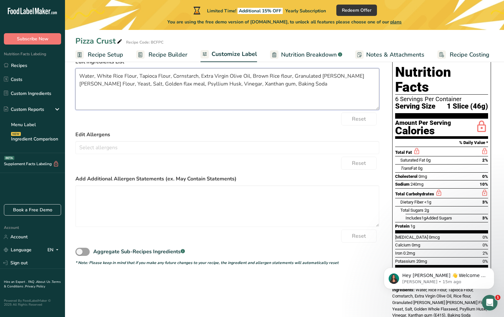
scroll to position [53, 0]
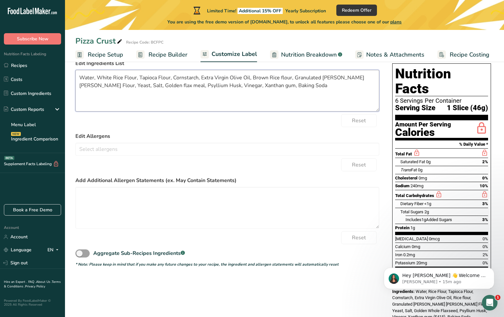
type textarea "Water, White Rice Flour, Tapioca Flour, Cornstarch, Extra Virgin Olive Oil, Bro…"
click at [316, 127] on form "Edit Ingredients List Water, White Rice Flour, Tapioca Flour, Cornstarch, Extra…" at bounding box center [227, 163] width 304 height 208
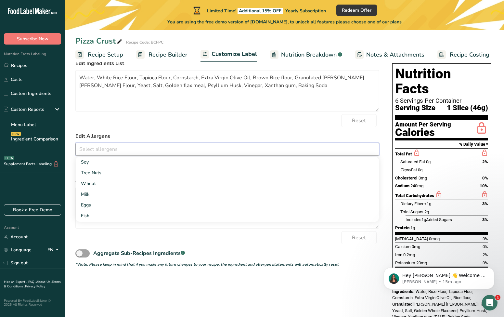
click at [240, 149] on input "text" at bounding box center [227, 149] width 303 height 10
click at [247, 125] on div "Reset" at bounding box center [227, 120] width 304 height 13
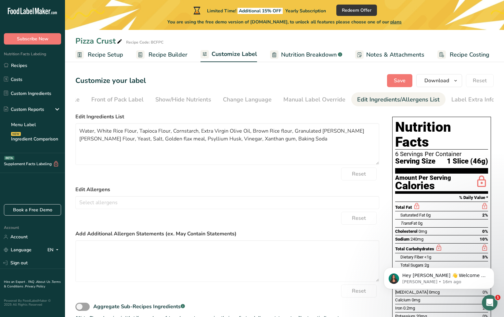
scroll to position [0, 0]
click at [473, 102] on div "Label Extra Info" at bounding box center [472, 99] width 43 height 9
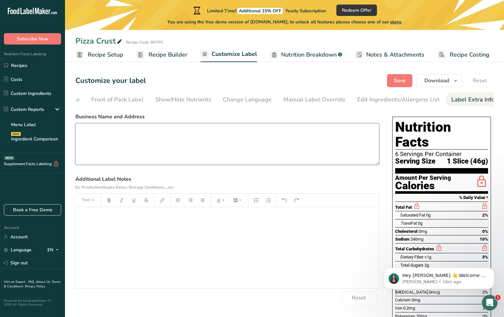
click at [168, 131] on textarea at bounding box center [227, 144] width 304 height 42
type textarea "Bella Crust Foods Alpine, UT 84003 USA"
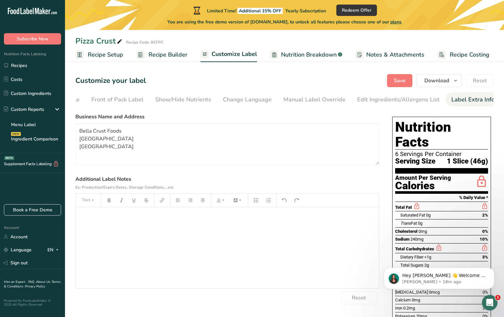
click at [161, 113] on label "Business Name and Address" at bounding box center [227, 117] width 304 height 8
click at [399, 83] on span "Save" at bounding box center [400, 81] width 12 height 8
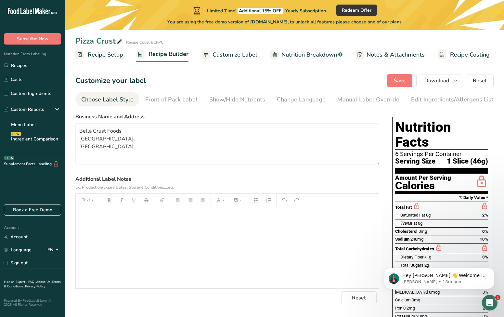
scroll to position [0, 15]
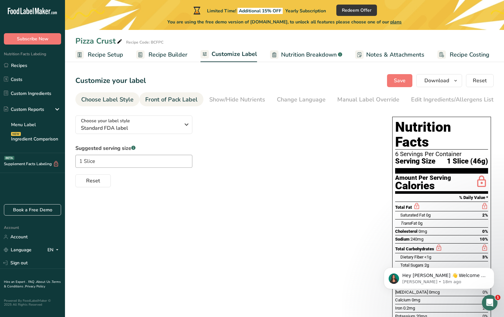
click at [162, 99] on div "Front of Pack Label" at bounding box center [171, 99] width 52 height 9
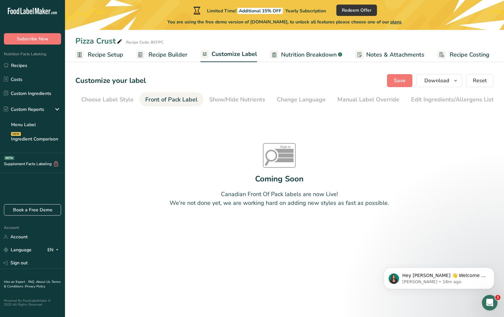
scroll to position [0, 54]
click at [204, 103] on div "Show/Hide Nutrients" at bounding box center [183, 99] width 56 height 9
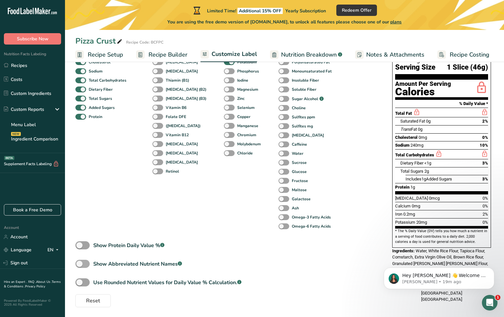
scroll to position [94, 0]
click at [82, 283] on span at bounding box center [82, 282] width 14 height 8
click at [80, 283] on input "Use Rounded Nutrient Values for Daily Value % Calculation. .a-a{fill:#347362;}.…" at bounding box center [77, 282] width 4 height 4
click at [82, 283] on span at bounding box center [82, 282] width 14 height 8
click at [80, 283] on input "Use Rounded Nutrient Values for Daily Value % Calculation. .a-a{fill:#347362;}.…" at bounding box center [77, 282] width 4 height 4
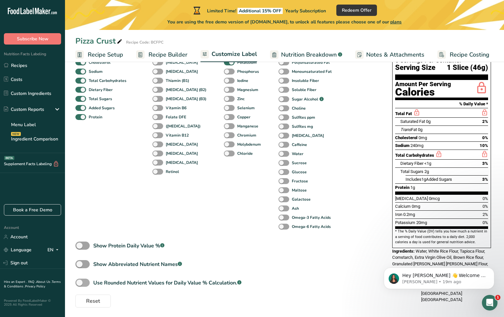
click at [82, 283] on span at bounding box center [82, 282] width 14 height 8
click at [80, 283] on input "Use Rounded Nutrient Values for Daily Value % Calculation. .a-a{fill:#347362;}.…" at bounding box center [77, 282] width 4 height 4
checkbox input "true"
click at [224, 255] on div "Standard Components Total Fat Saturated Fat Trans Fat Cholesterol Sodium Total …" at bounding box center [227, 162] width 304 height 291
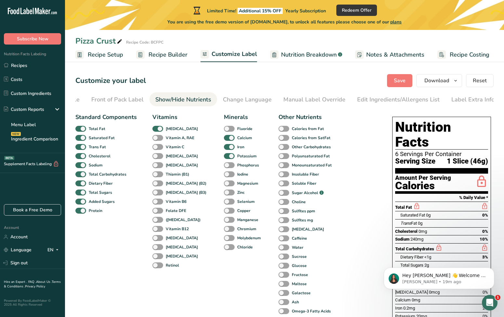
scroll to position [0, 0]
click at [400, 82] on span "Save" at bounding box center [400, 81] width 12 height 8
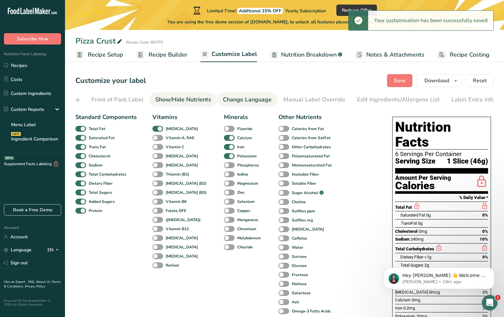
click at [258, 103] on div "Change Language" at bounding box center [247, 99] width 49 height 9
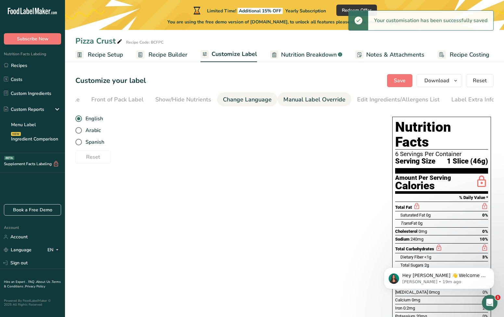
click at [299, 97] on div "Manual Label Override" at bounding box center [314, 99] width 62 height 9
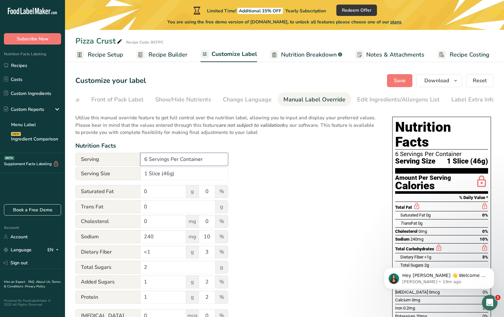
click at [147, 159] on input "6 Servings Per Container" at bounding box center [184, 159] width 88 height 13
type input "8 Servings Per Container"
click at [261, 167] on div "Utilize this manual override feature to get full control over the nutrition lab…" at bounding box center [227, 246] width 304 height 273
click at [375, 100] on div "Edit Ingredients/Allergens List" at bounding box center [398, 99] width 82 height 9
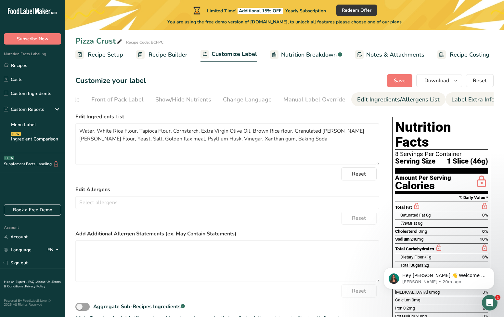
click at [464, 98] on div "Label Extra Info" at bounding box center [472, 99] width 43 height 9
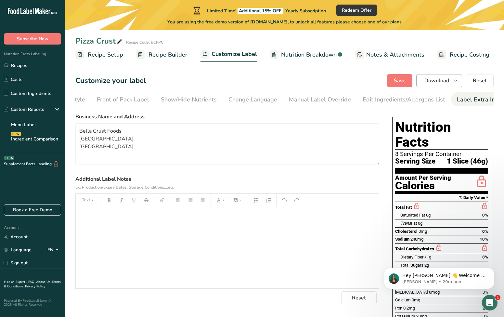
click at [453, 80] on icon "button" at bounding box center [455, 81] width 5 height 8
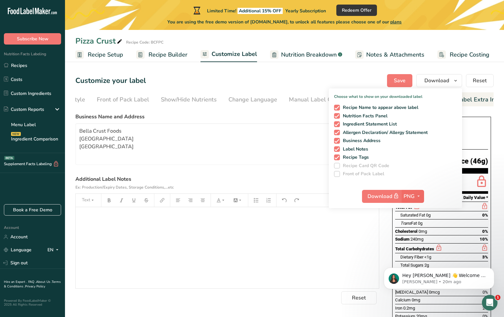
click at [414, 194] on span "PNG" at bounding box center [408, 196] width 11 height 8
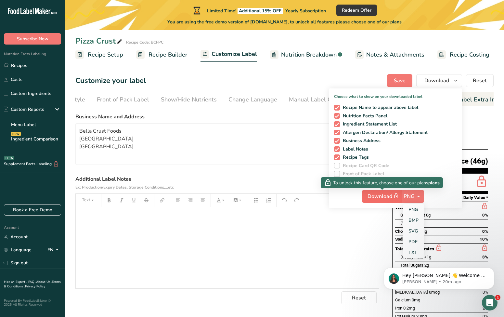
click at [382, 193] on span "Download" at bounding box center [383, 196] width 32 height 8
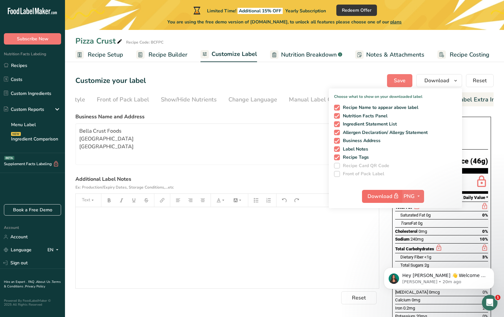
click at [378, 196] on span "Download" at bounding box center [383, 196] width 32 height 8
click at [344, 75] on div "Customize your label Save Download Choose what to show on your downloaded label…" at bounding box center [284, 80] width 418 height 13
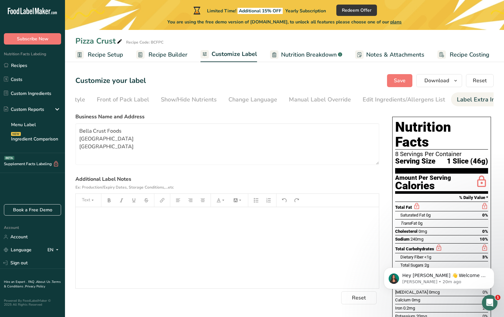
click at [310, 57] on span "Nutrition Breakdown" at bounding box center [309, 54] width 56 height 9
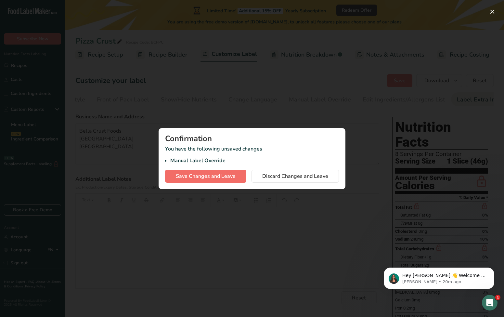
click at [235, 174] on span "Save Changes and Leave" at bounding box center [206, 176] width 60 height 8
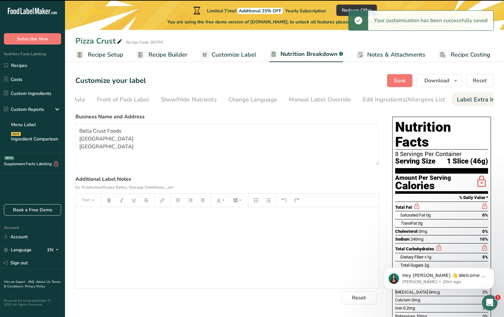
select select "Calories"
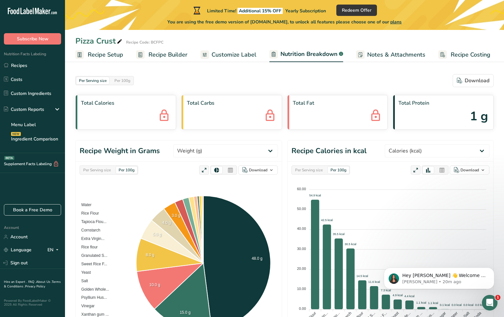
click at [115, 55] on span "Recipe Setup" at bounding box center [105, 54] width 35 height 9
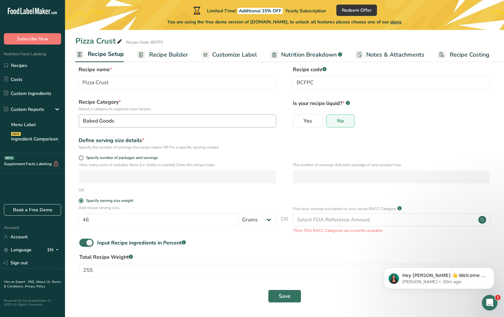
scroll to position [11, 0]
click at [20, 69] on link "Recipes" at bounding box center [32, 65] width 65 height 12
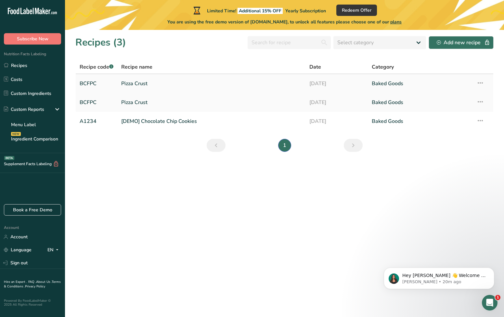
click at [143, 86] on link "Pizza Crust" at bounding box center [211, 84] width 180 height 14
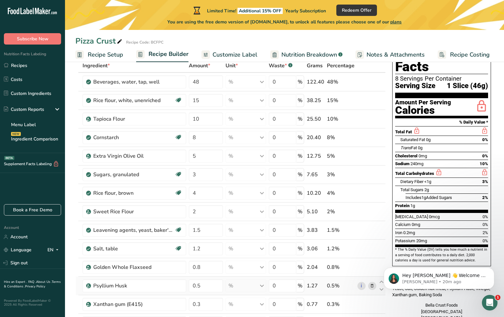
scroll to position [41, 0]
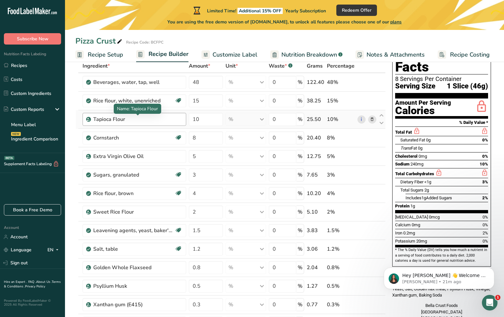
click at [117, 118] on div "Tapioca Flour" at bounding box center [133, 119] width 81 height 8
click at [132, 119] on div "Tapioca Flour" at bounding box center [133, 119] width 81 height 8
drag, startPoint x: 137, startPoint y: 119, endPoint x: 92, endPoint y: 116, distance: 45.2
click at [92, 116] on div "Tapioca Flour" at bounding box center [134, 119] width 104 height 13
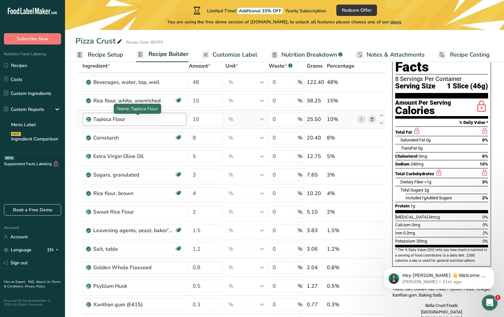
click at [157, 121] on div "Tapioca Flour" at bounding box center [133, 119] width 81 height 8
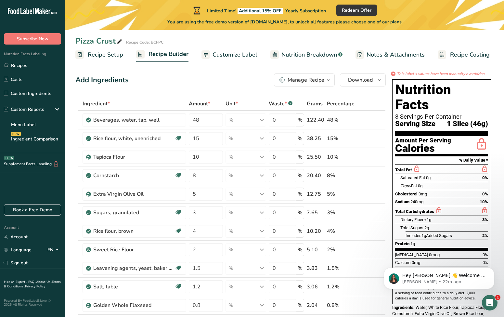
scroll to position [27, 0]
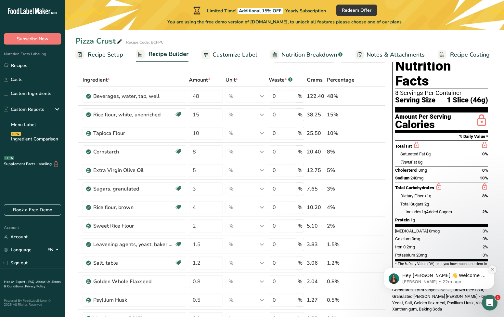
click at [493, 269] on icon "Dismiss notification" at bounding box center [492, 269] width 2 height 2
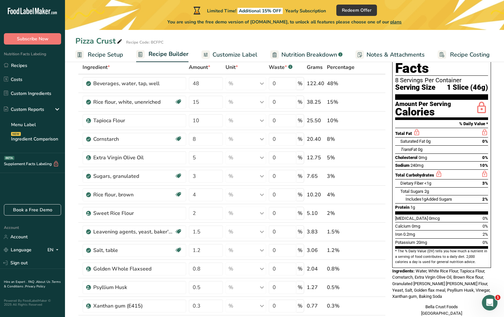
scroll to position [40, 0]
click at [460, 268] on span "Water, White Rice Flour, Tapioca Flour, Cornstarch, Extra Virgin Olive Oil, Bro…" at bounding box center [441, 283] width 98 height 31
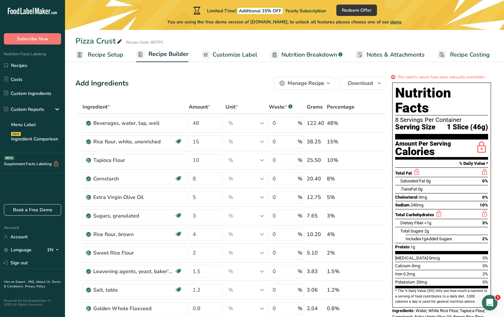
scroll to position [0, 0]
click at [325, 85] on span "button" at bounding box center [328, 83] width 8 height 8
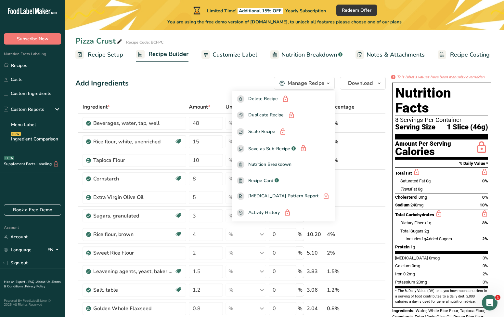
click at [309, 55] on span "Nutrition Breakdown" at bounding box center [309, 54] width 56 height 9
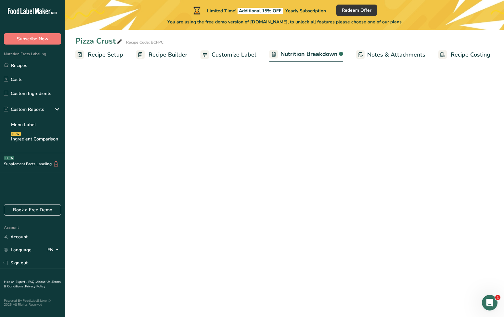
select select "Calories"
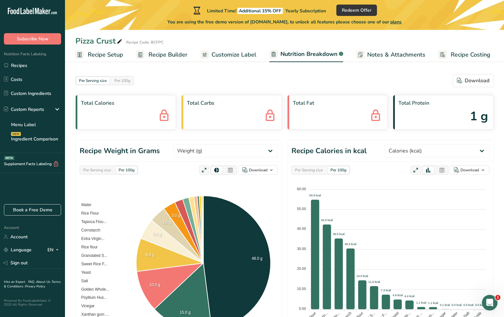
click at [245, 55] on span "Customize Label" at bounding box center [233, 54] width 45 height 9
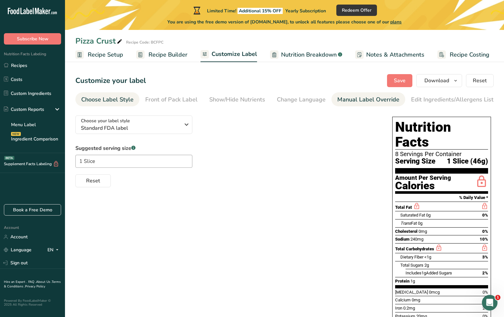
click at [367, 102] on div "Manual Label Override" at bounding box center [368, 99] width 62 height 9
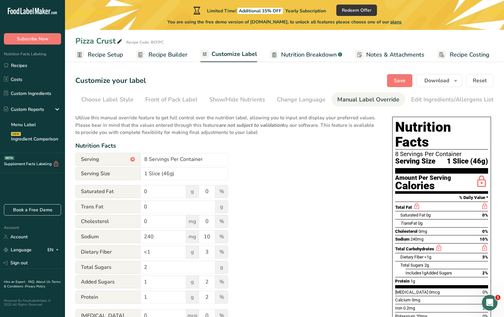
scroll to position [0, 54]
click at [376, 100] on div "Edit Ingredients/Allergens List" at bounding box center [398, 99] width 82 height 9
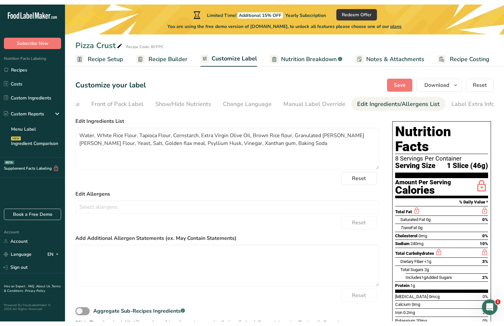
scroll to position [0, 0]
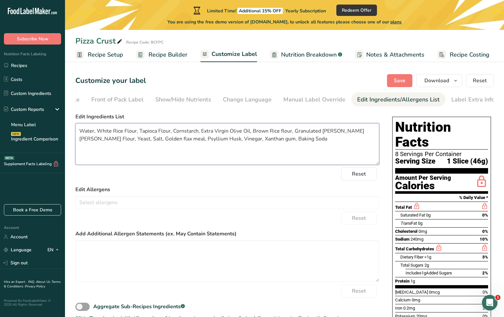
click at [94, 140] on textarea "Water, White Rice Flour, Tapioca Flour, Cornstarch, Extra Virgin Olive Oil, Bro…" at bounding box center [227, 144] width 304 height 42
type textarea "Water, White Rice Flour, Tapioca Flour, Cornstarch, Extra Virgin Olive Oil, Bro…"
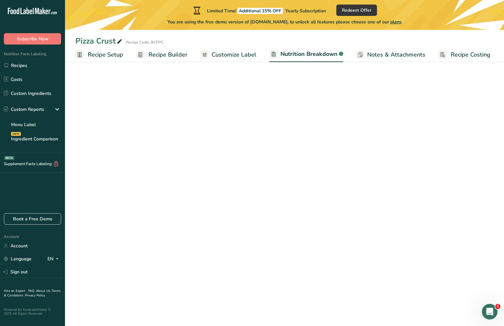
select select "Calories"
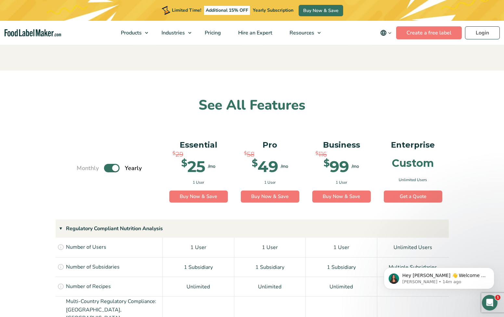
scroll to position [365, 0]
click at [108, 165] on label "Toggle" at bounding box center [112, 168] width 16 height 8
click at [82, 166] on input "Toggle" at bounding box center [80, 168] width 4 height 4
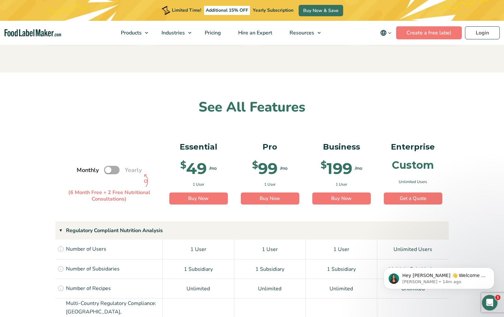
scroll to position [364, 0]
click at [112, 170] on label "Toggle" at bounding box center [112, 170] width 16 height 8
click at [82, 170] on input "Toggle" at bounding box center [80, 170] width 4 height 4
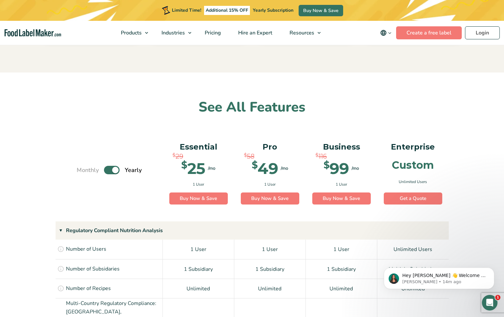
click at [109, 170] on label "Toggle" at bounding box center [112, 170] width 16 height 8
click at [82, 170] on input "Toggle" at bounding box center [80, 170] width 4 height 4
checkbox input "false"
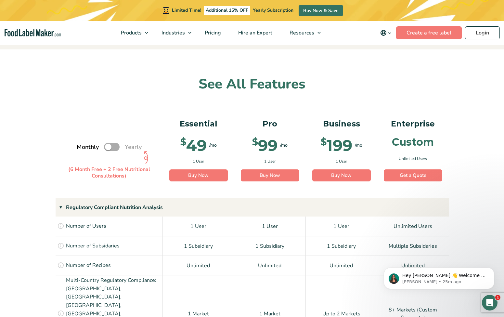
scroll to position [386, 0]
